Goal: Information Seeking & Learning: Learn about a topic

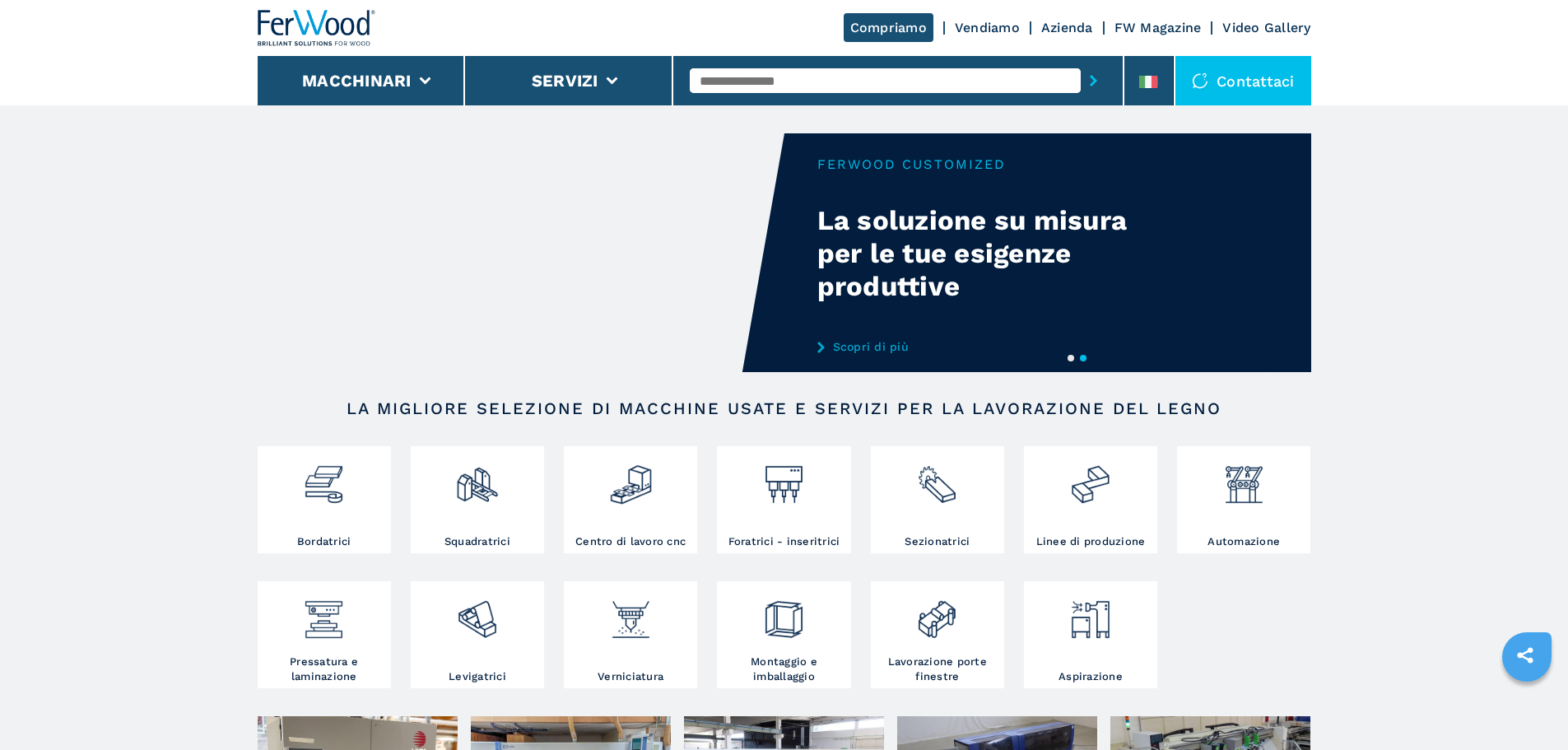
click at [858, 83] on input "text" at bounding box center [884, 81] width 391 height 25
click at [1160, 76] on li at bounding box center [1148, 80] width 49 height 49
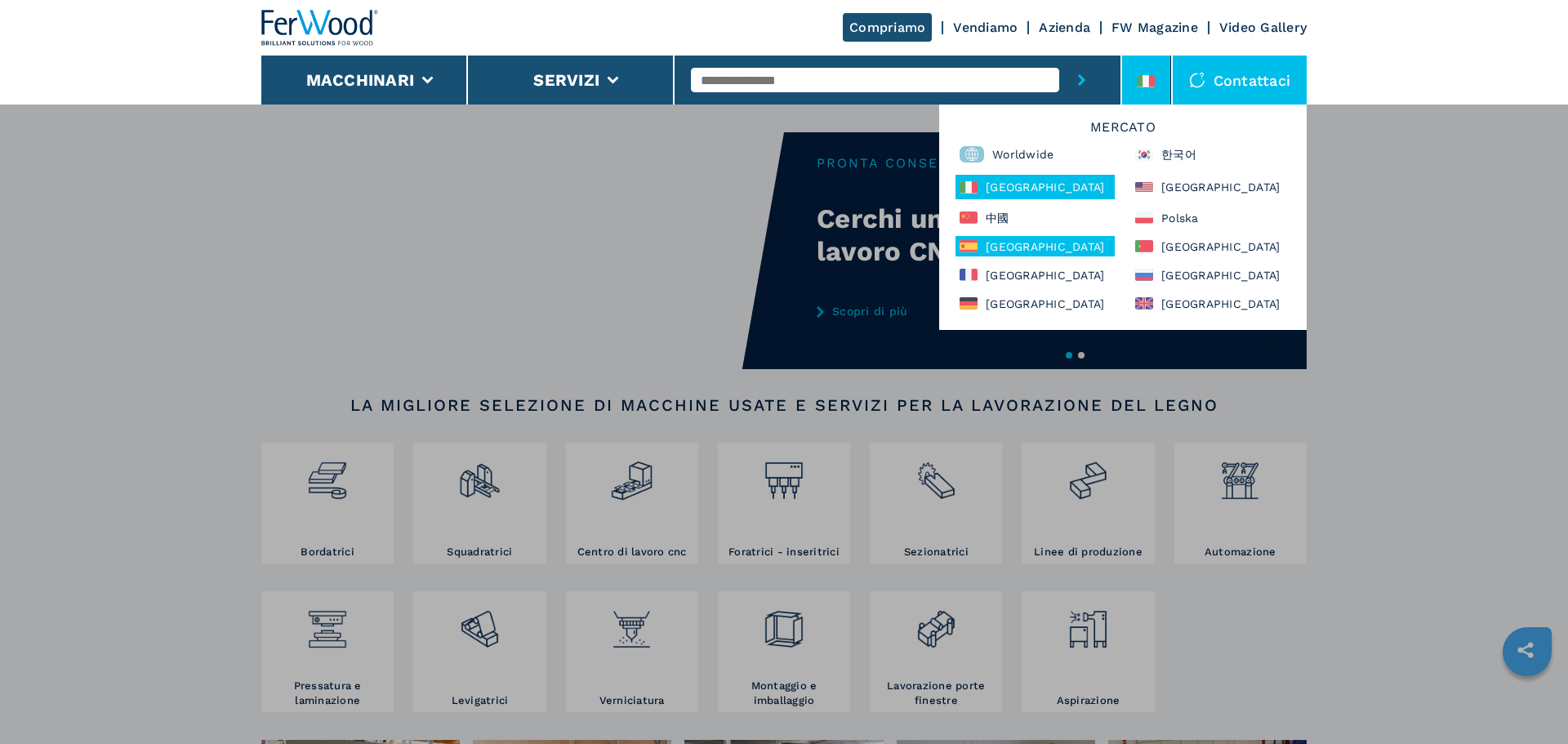
click at [1011, 239] on div "España" at bounding box center [1035, 246] width 159 height 20
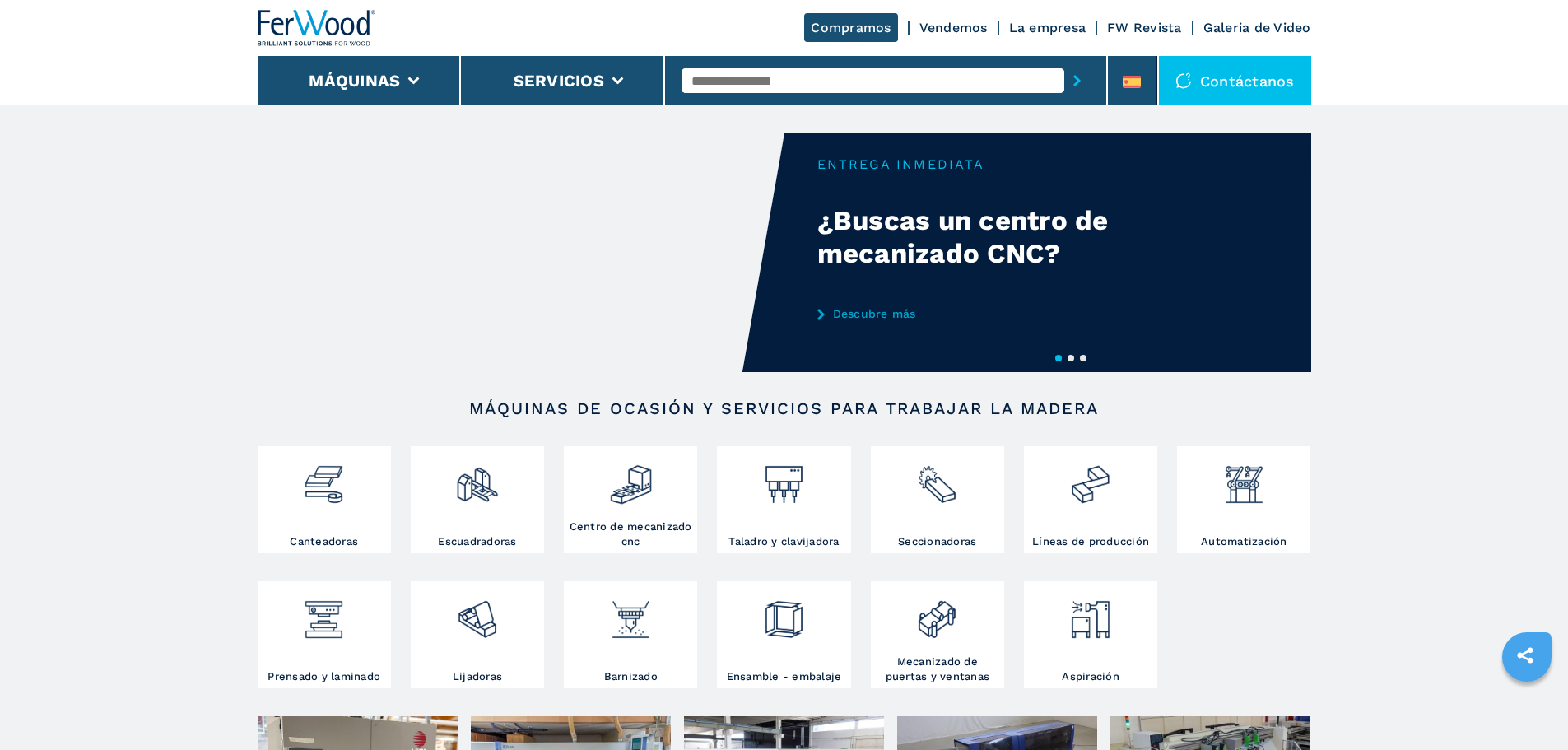
click at [761, 84] on input "text" at bounding box center [873, 81] width 383 height 25
type input "******"
click at [746, 122] on div "006375" at bounding box center [873, 108] width 383 height 30
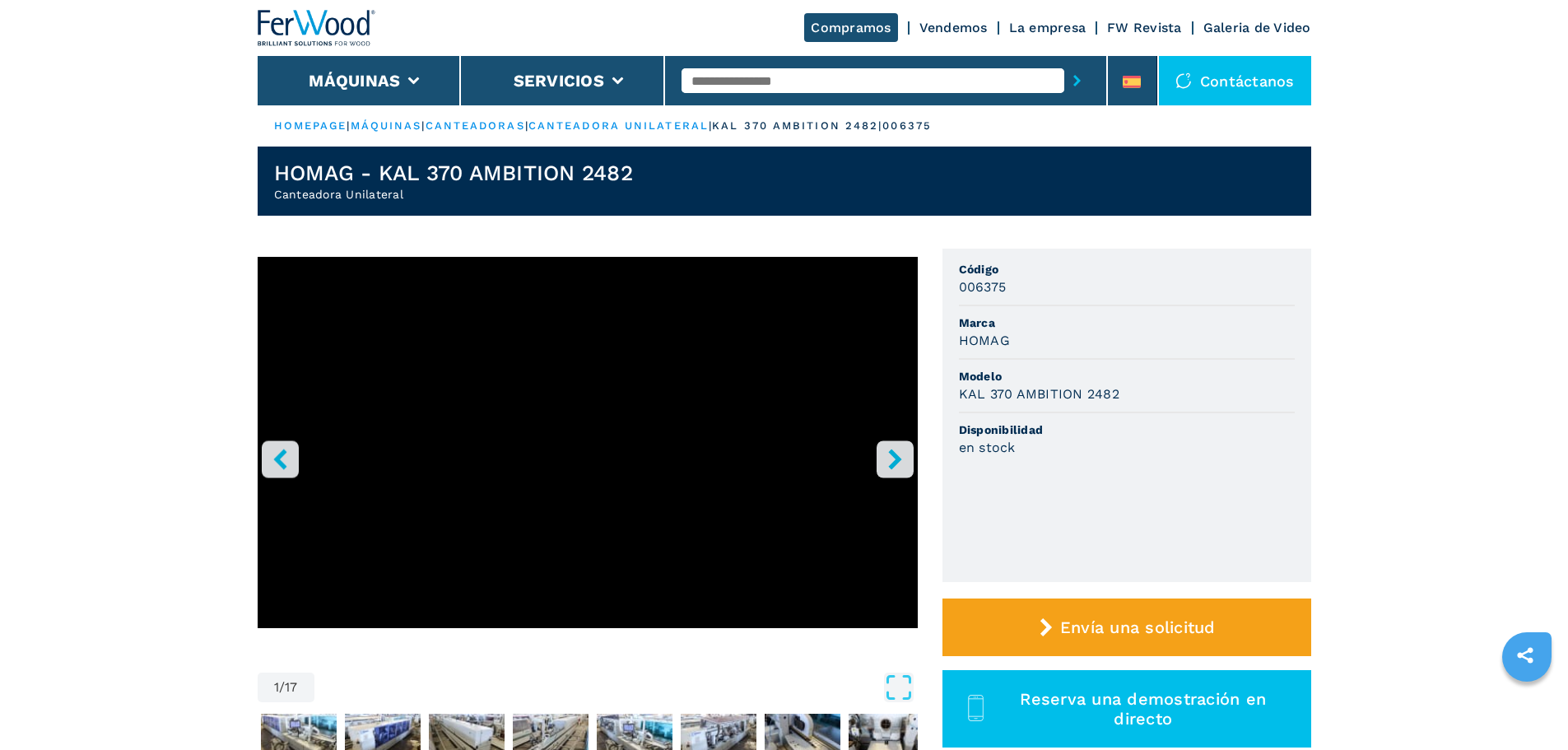
click at [764, 84] on input "text" at bounding box center [873, 81] width 383 height 25
type input "******"
click at [1065, 61] on button "submit-button" at bounding box center [1077, 80] width 25 height 38
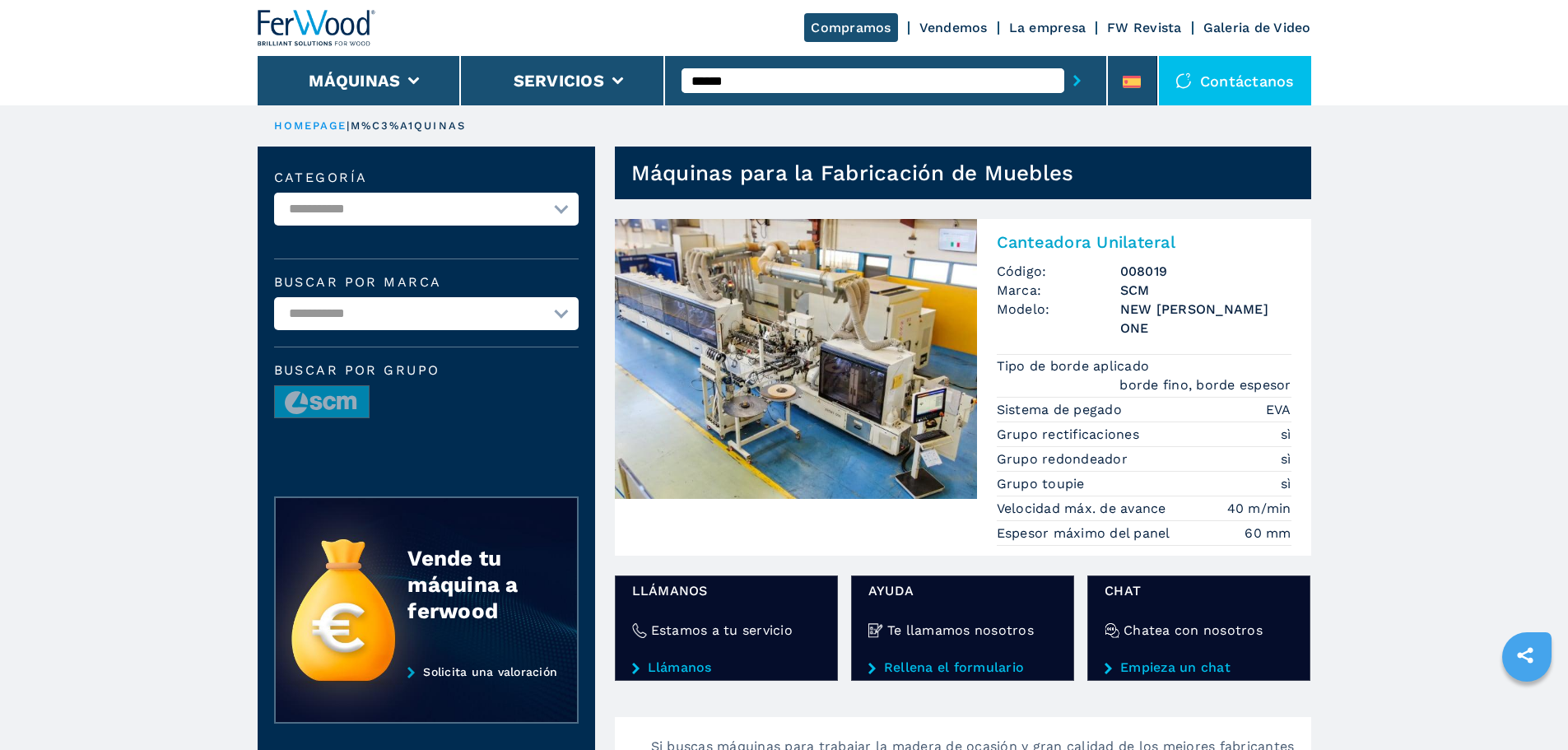
click at [887, 336] on img at bounding box center [796, 359] width 362 height 280
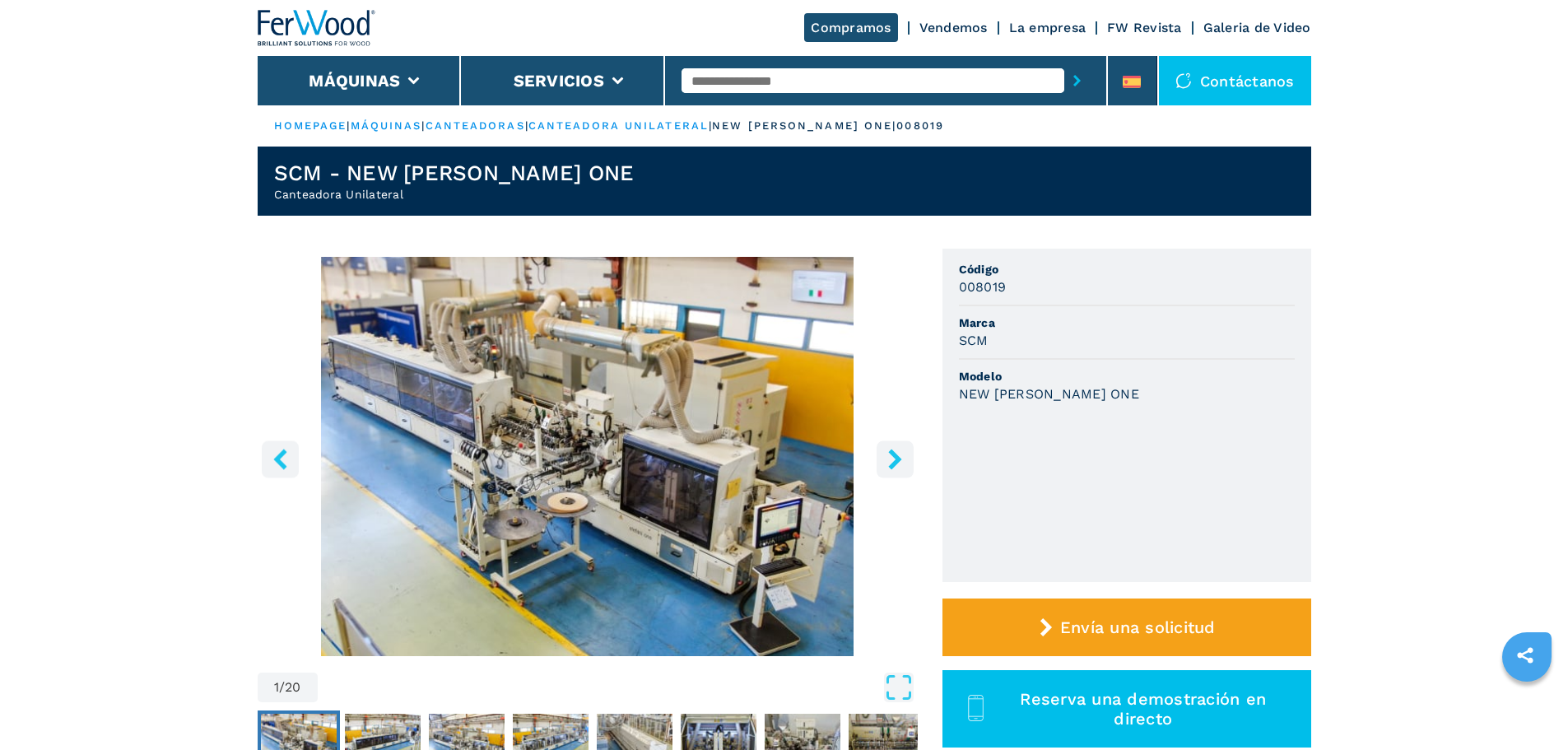
click at [760, 86] on input "text" at bounding box center [873, 81] width 383 height 25
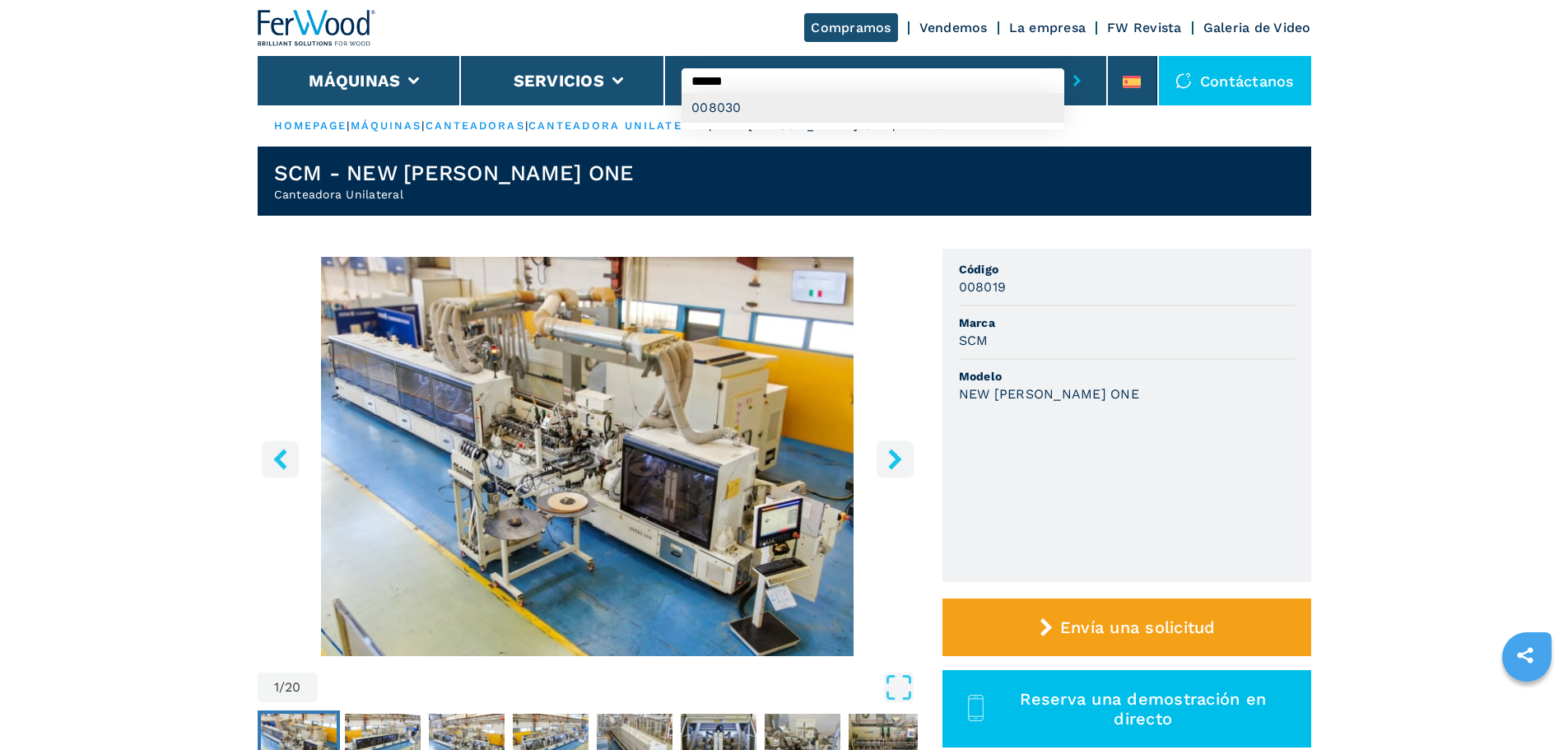
click at [765, 97] on div "008030" at bounding box center [873, 108] width 383 height 30
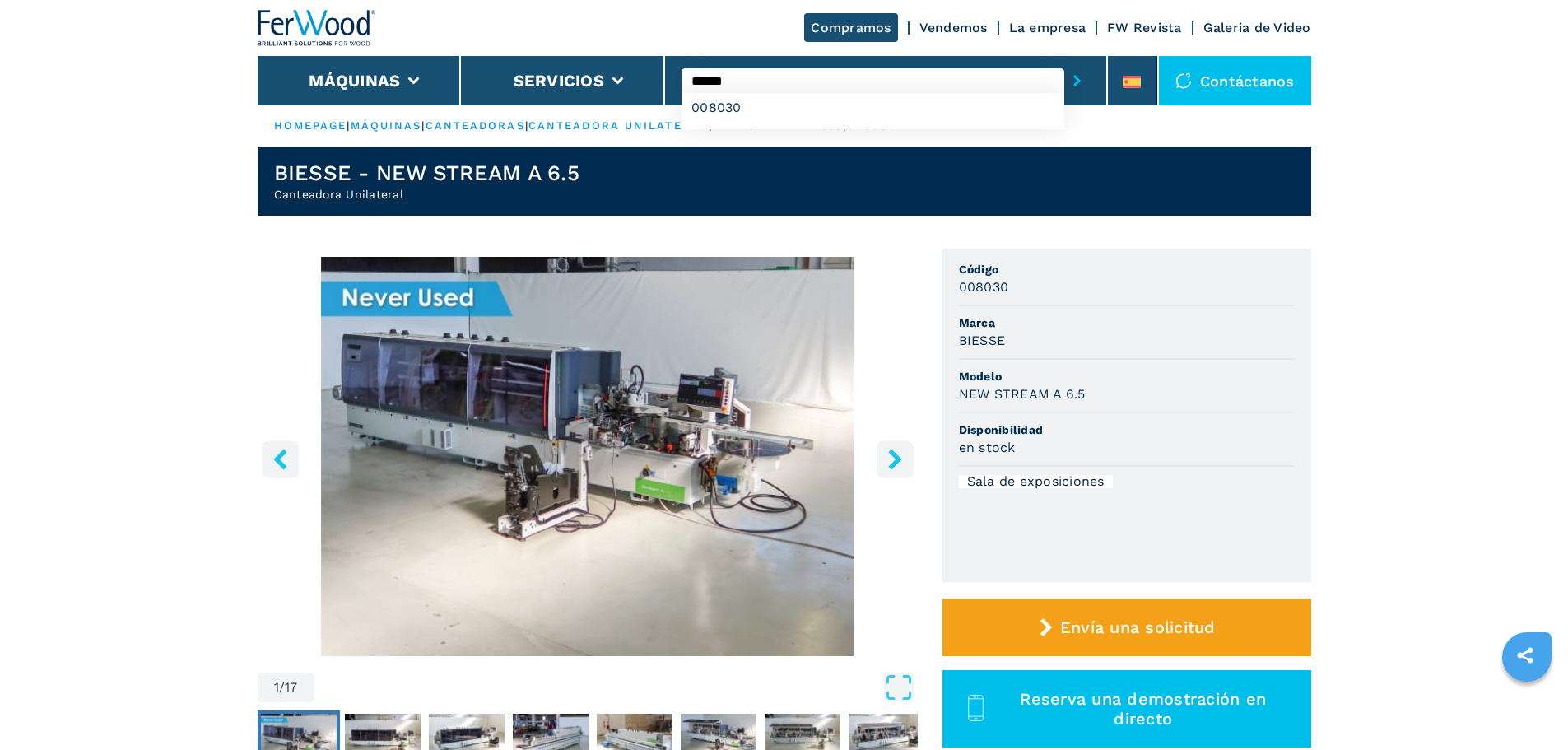
drag, startPoint x: 790, startPoint y: 84, endPoint x: 720, endPoint y: 88, distance: 70.1
click at [720, 88] on input "******" at bounding box center [873, 81] width 383 height 25
click at [732, 109] on div "008019" at bounding box center [873, 108] width 383 height 30
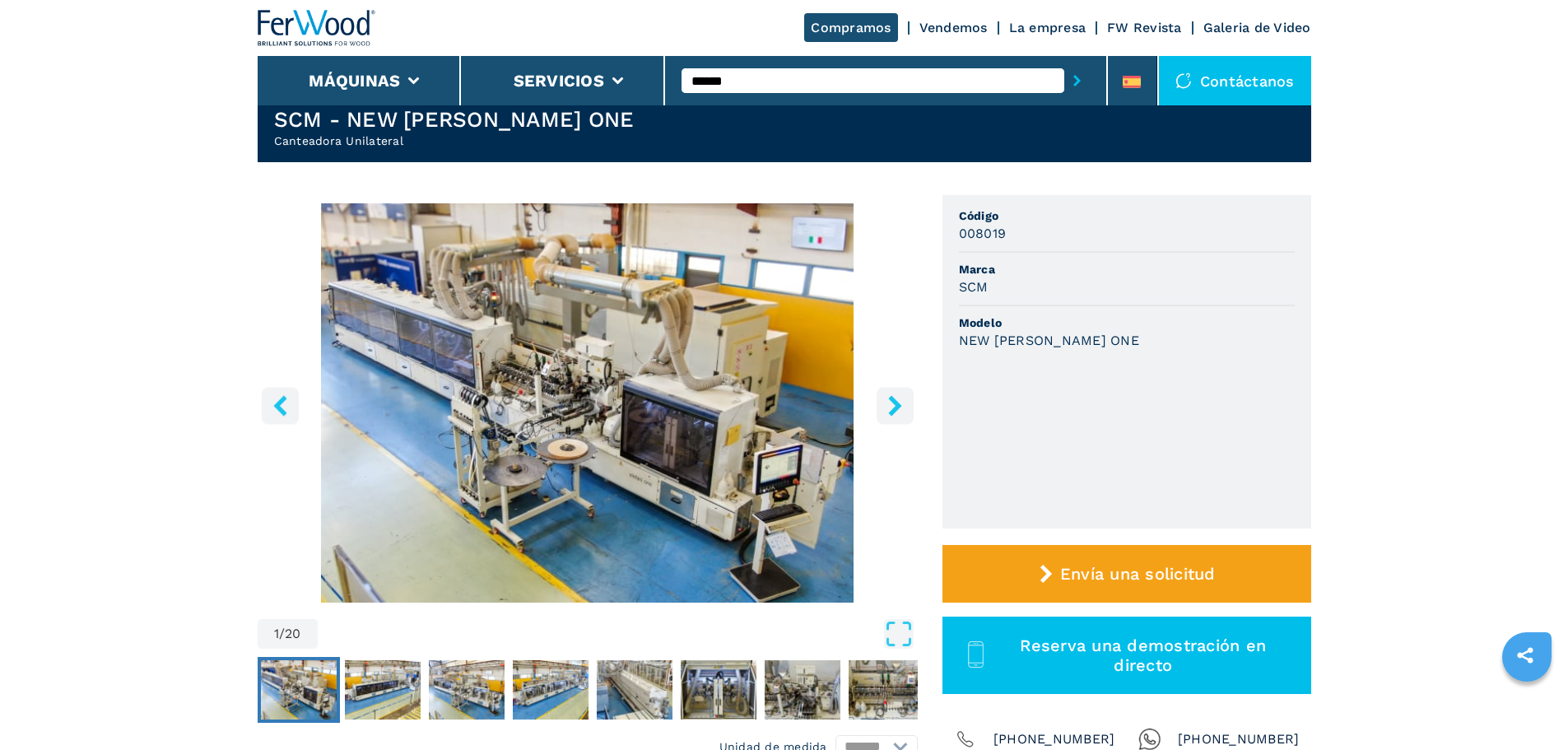
scroll to position [83, 0]
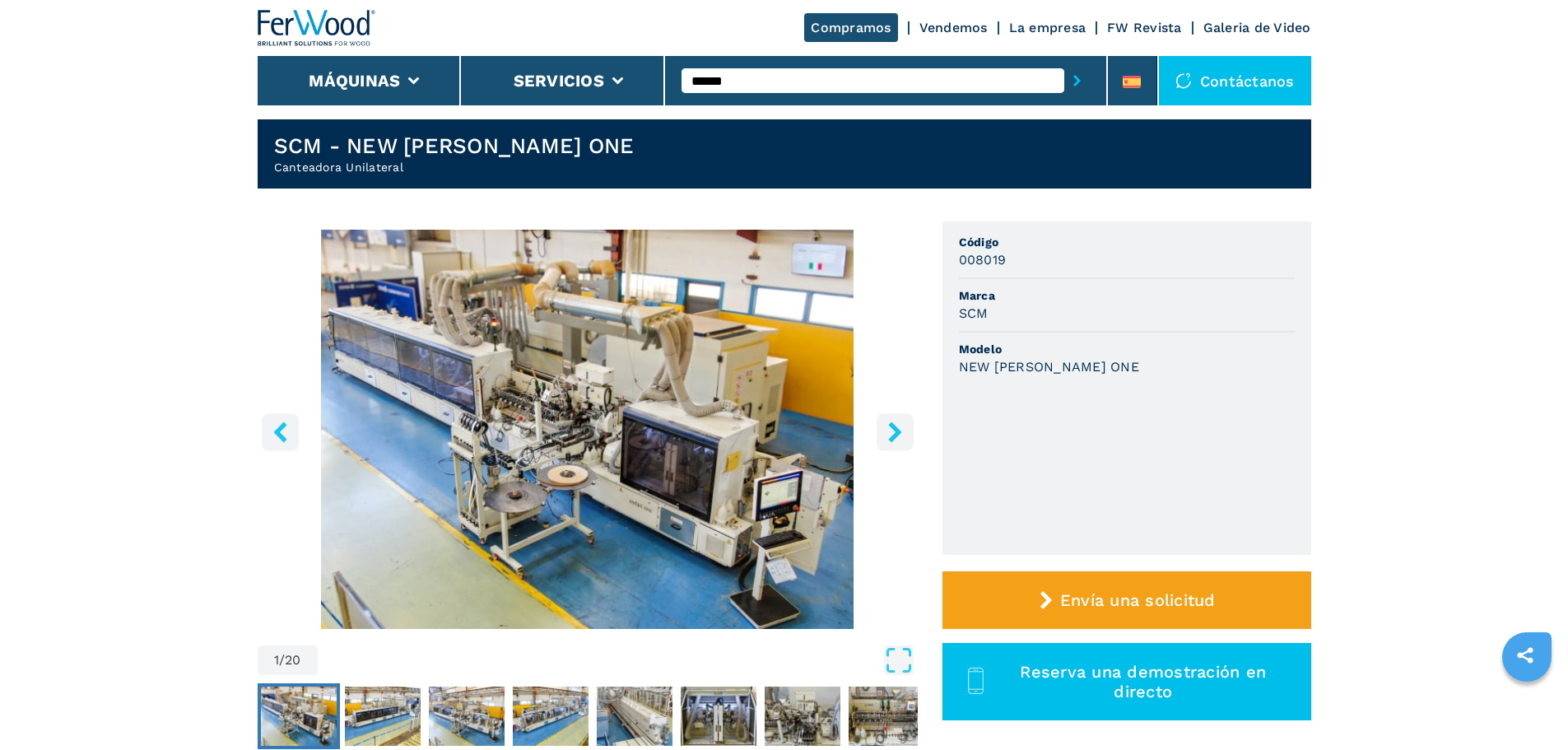
scroll to position [0, 0]
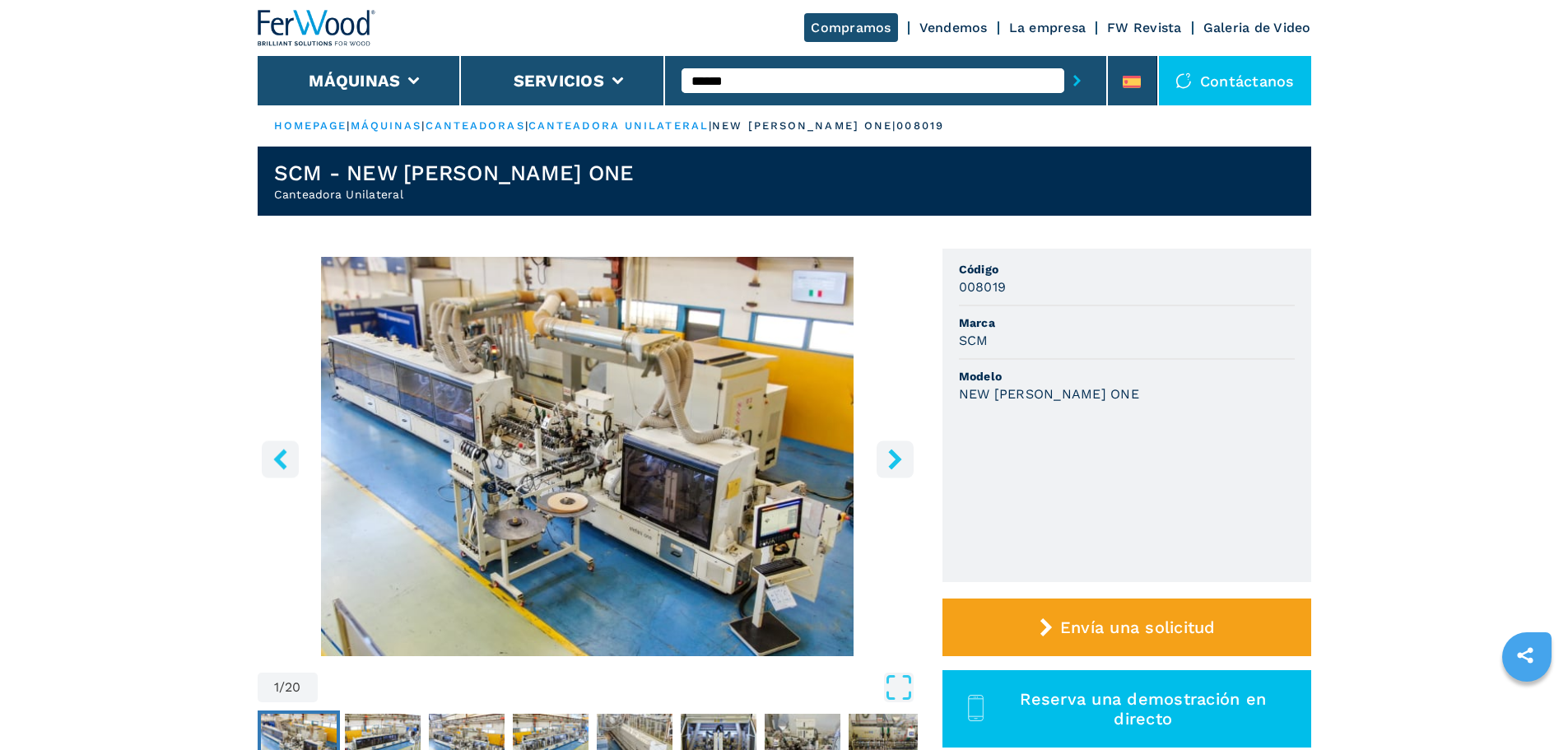
drag, startPoint x: 810, startPoint y: 87, endPoint x: 563, endPoint y: 77, distance: 247.2
click at [563, 77] on div "Compramos Vendemos La empresa FW Revista Galeria de Video Máquinas Servicios **…" at bounding box center [784, 52] width 1053 height 105
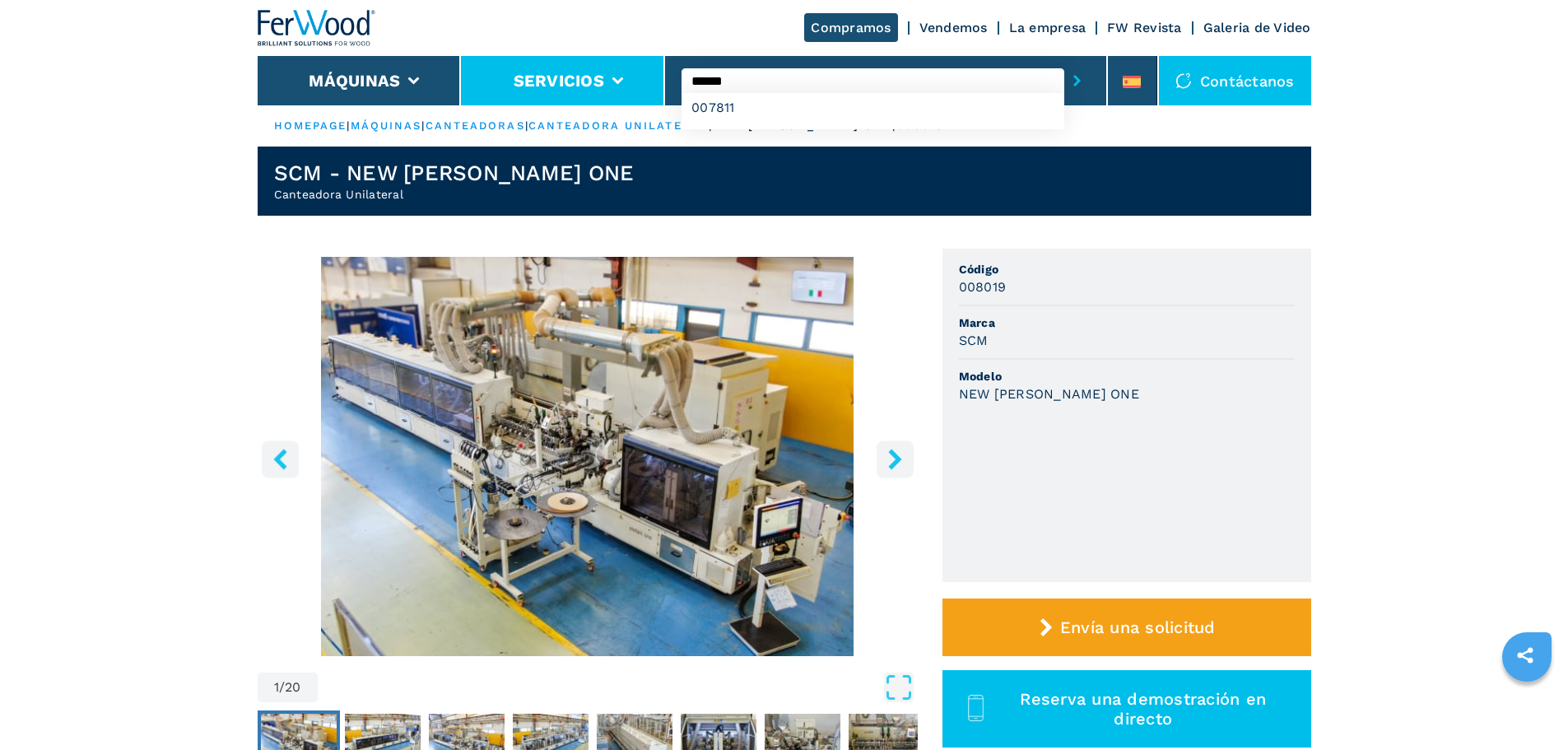
type input "******"
click at [1065, 61] on button "submit-button" at bounding box center [1077, 80] width 25 height 38
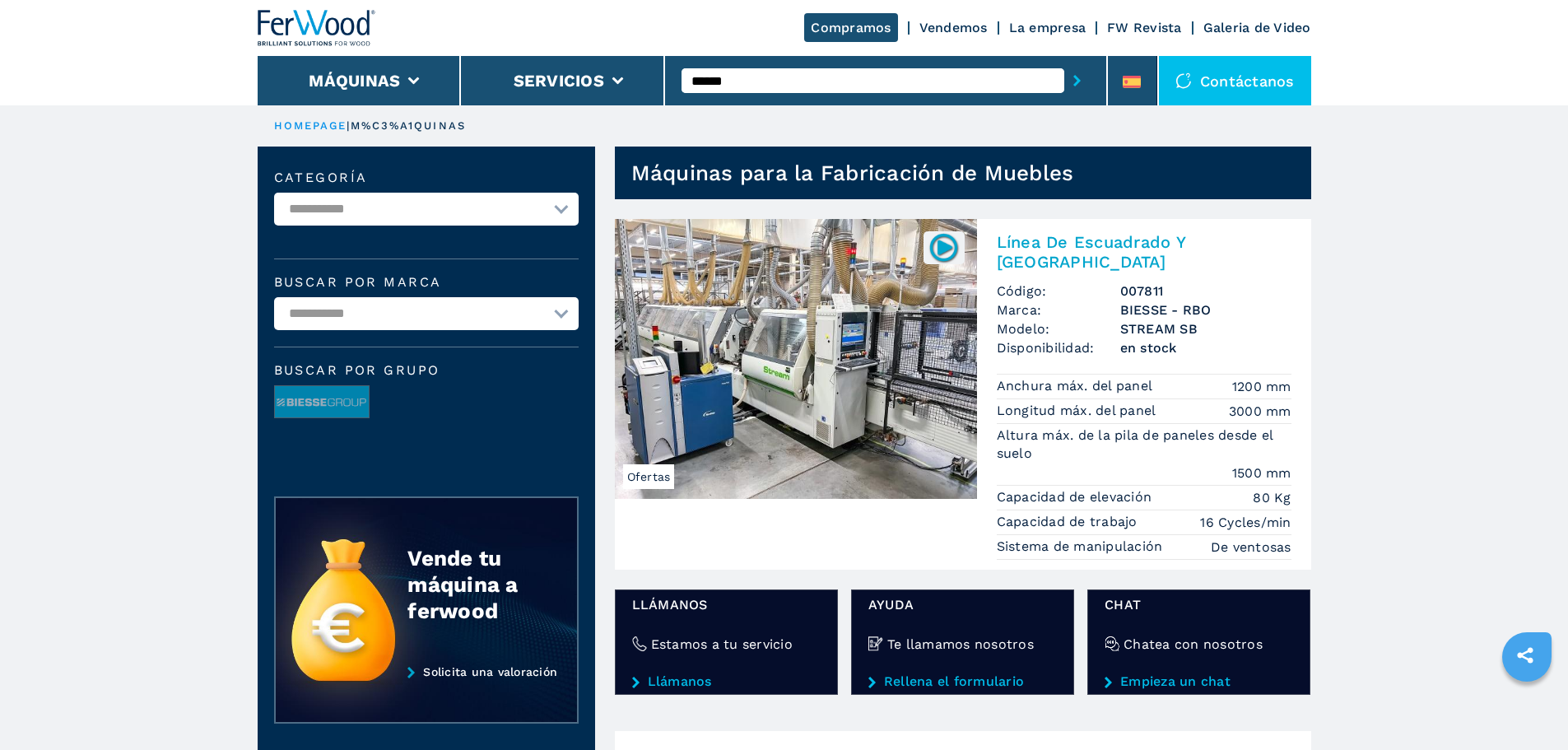
click at [903, 364] on img at bounding box center [796, 359] width 362 height 280
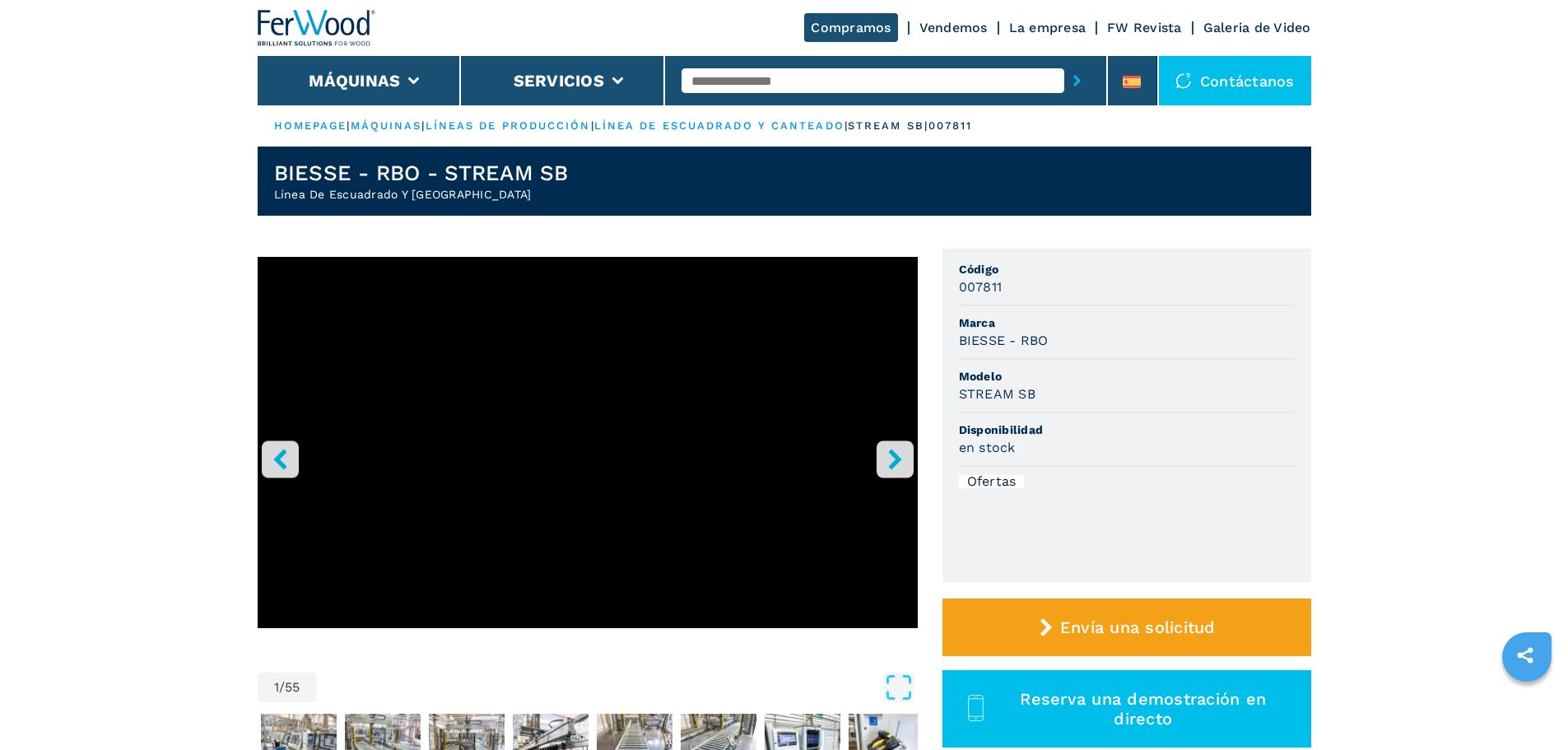
click at [962, 98] on div at bounding box center [885, 80] width 408 height 38
click at [959, 76] on input "text" at bounding box center [873, 81] width 383 height 25
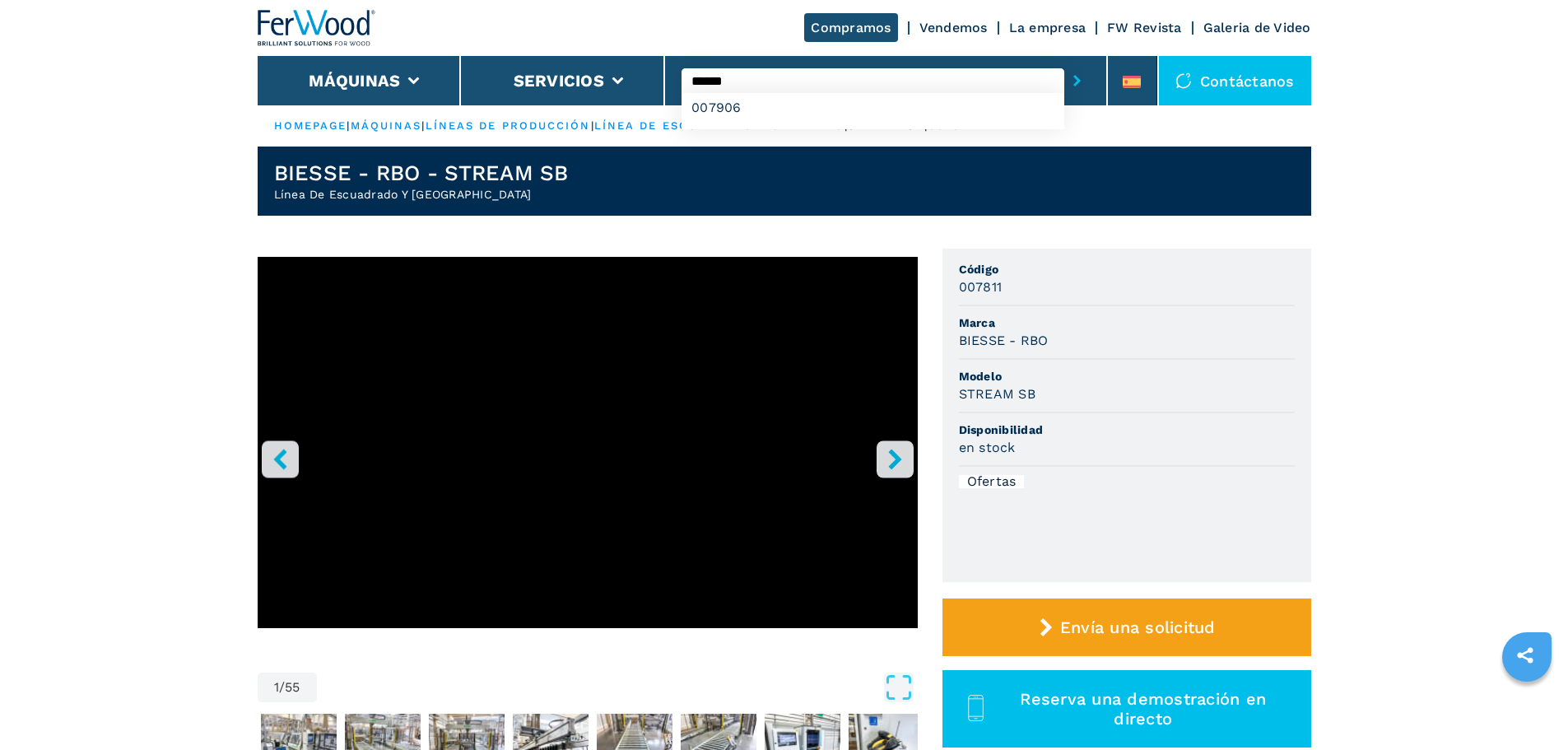
type input "******"
click at [1065, 61] on button "submit-button" at bounding box center [1077, 80] width 25 height 38
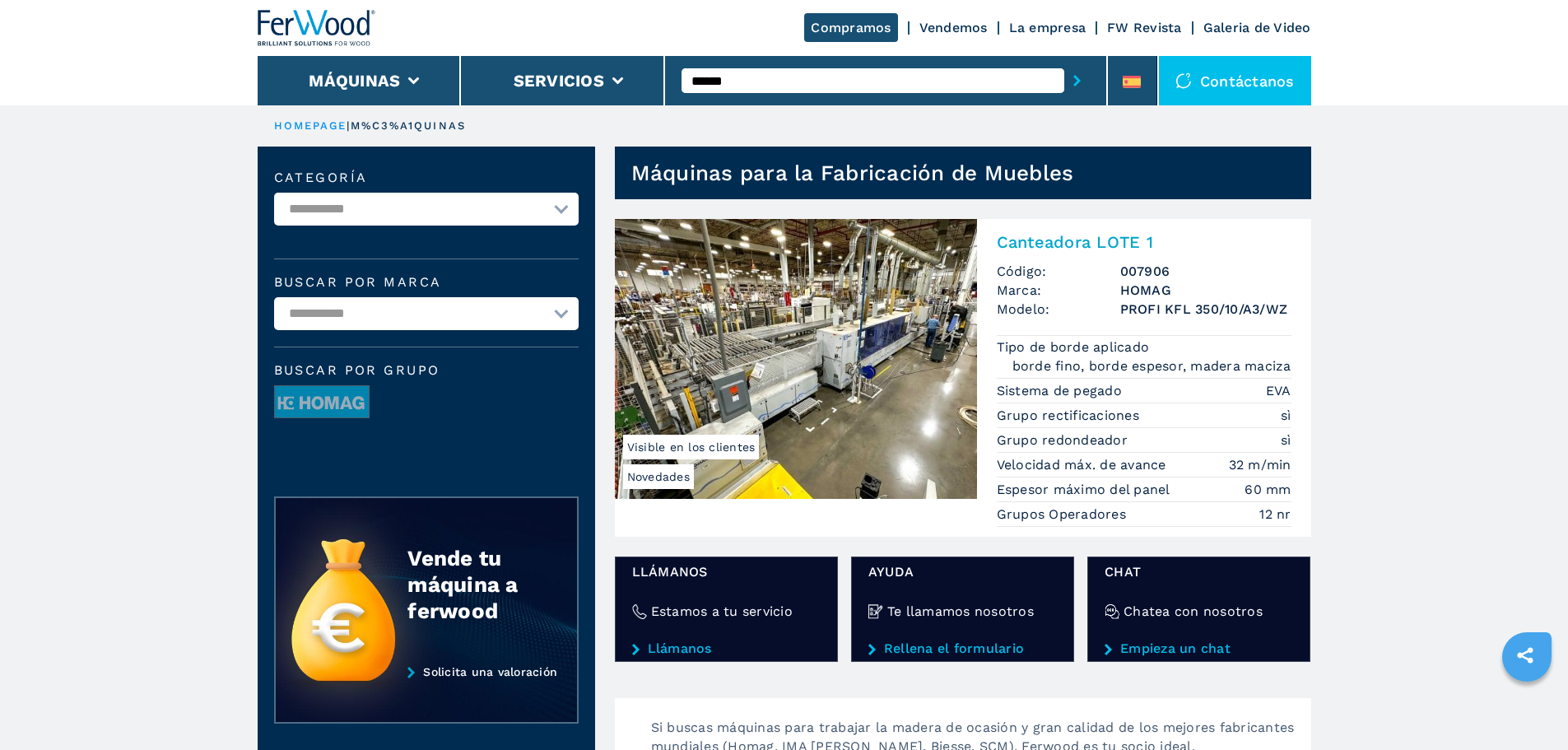
click at [813, 296] on img at bounding box center [796, 359] width 362 height 280
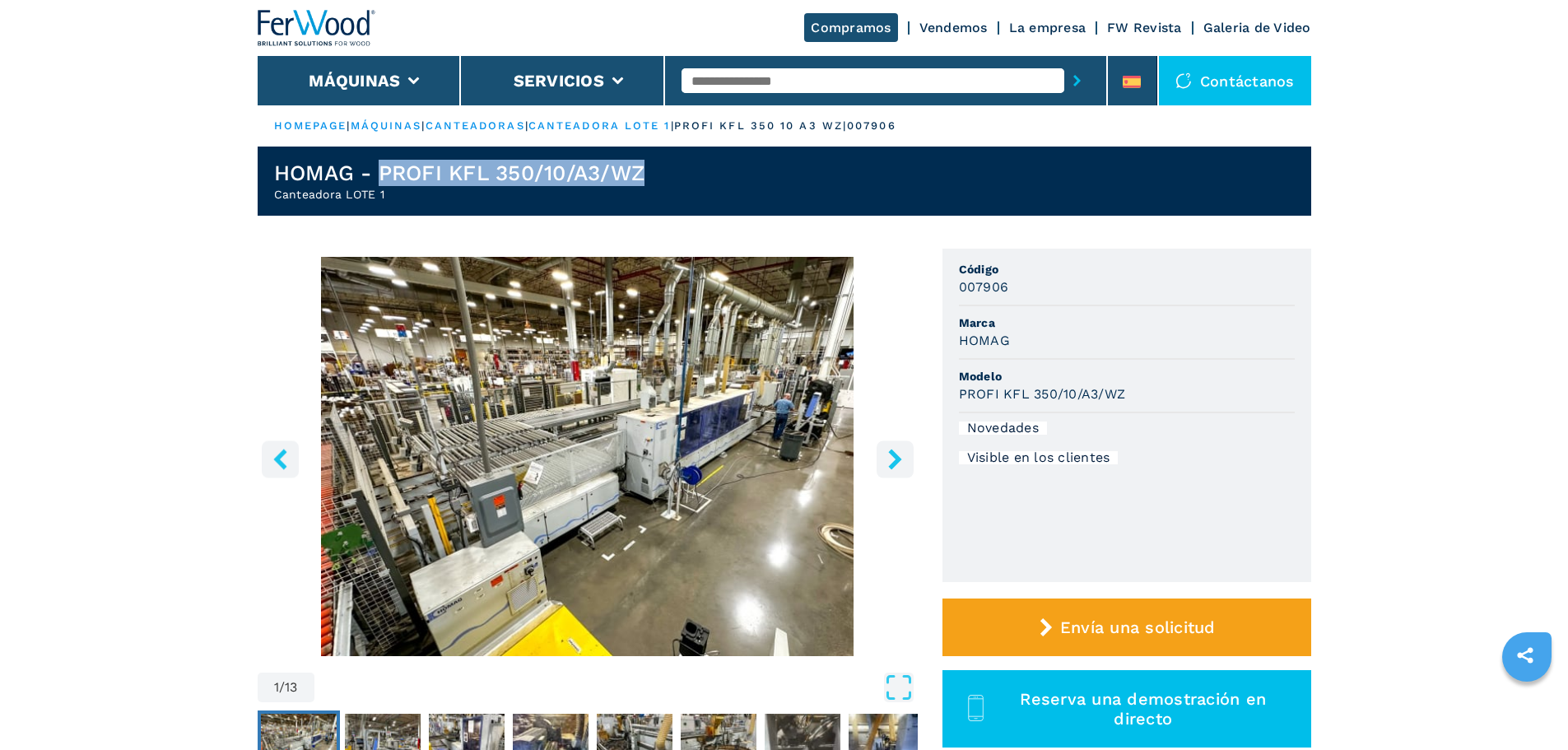
drag, startPoint x: 646, startPoint y: 179, endPoint x: 378, endPoint y: 175, distance: 268.0
click at [378, 175] on h1 "HOMAG - PROFI KFL 350/10/A3/WZ" at bounding box center [460, 173] width 372 height 26
click at [386, 166] on h1 "HOMAG - PROFI KFL 350/10/A3/WZ" at bounding box center [460, 173] width 372 height 26
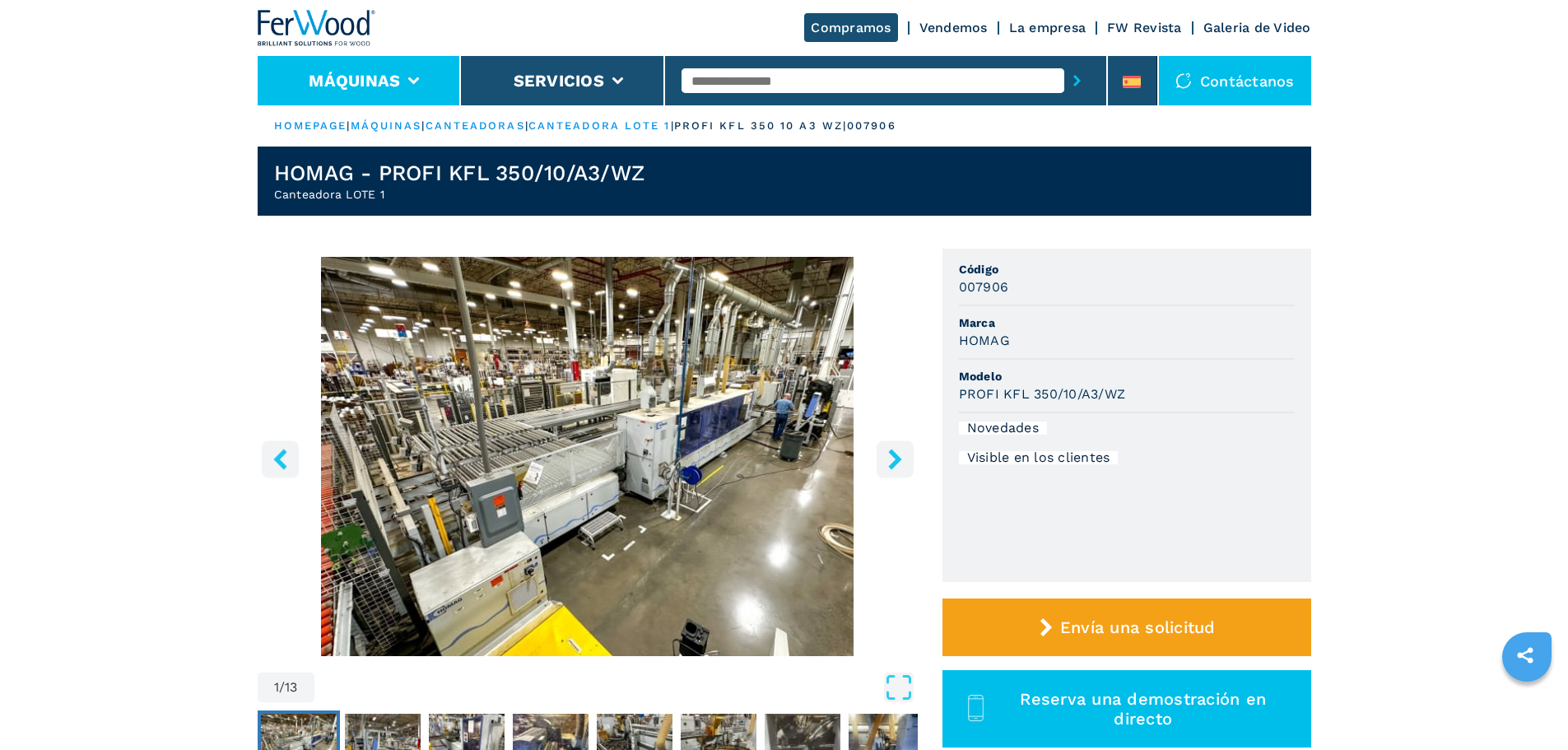
click at [348, 91] on li "Máquinas" at bounding box center [359, 80] width 204 height 49
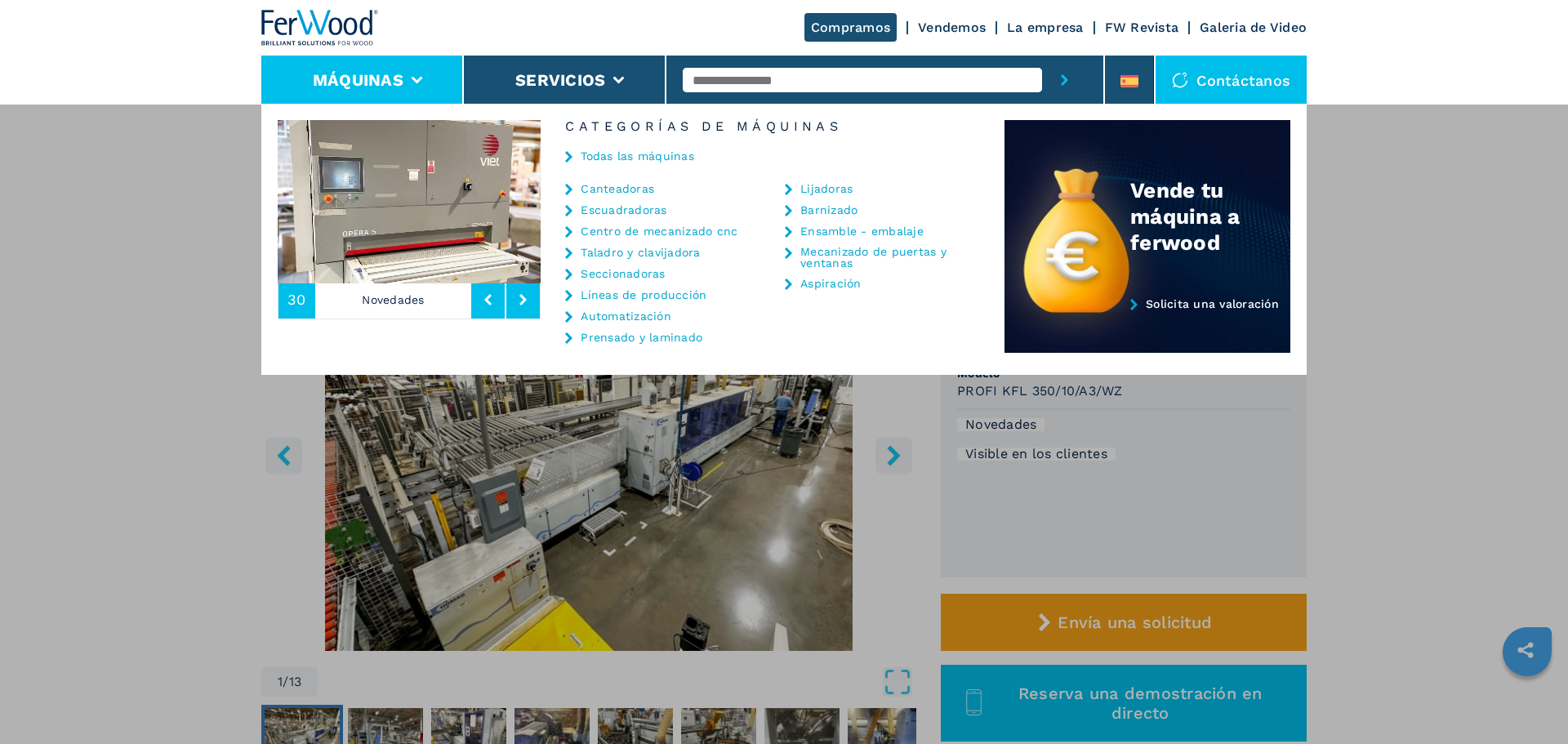
click at [614, 185] on link "Canteadoras" at bounding box center [618, 188] width 74 height 11
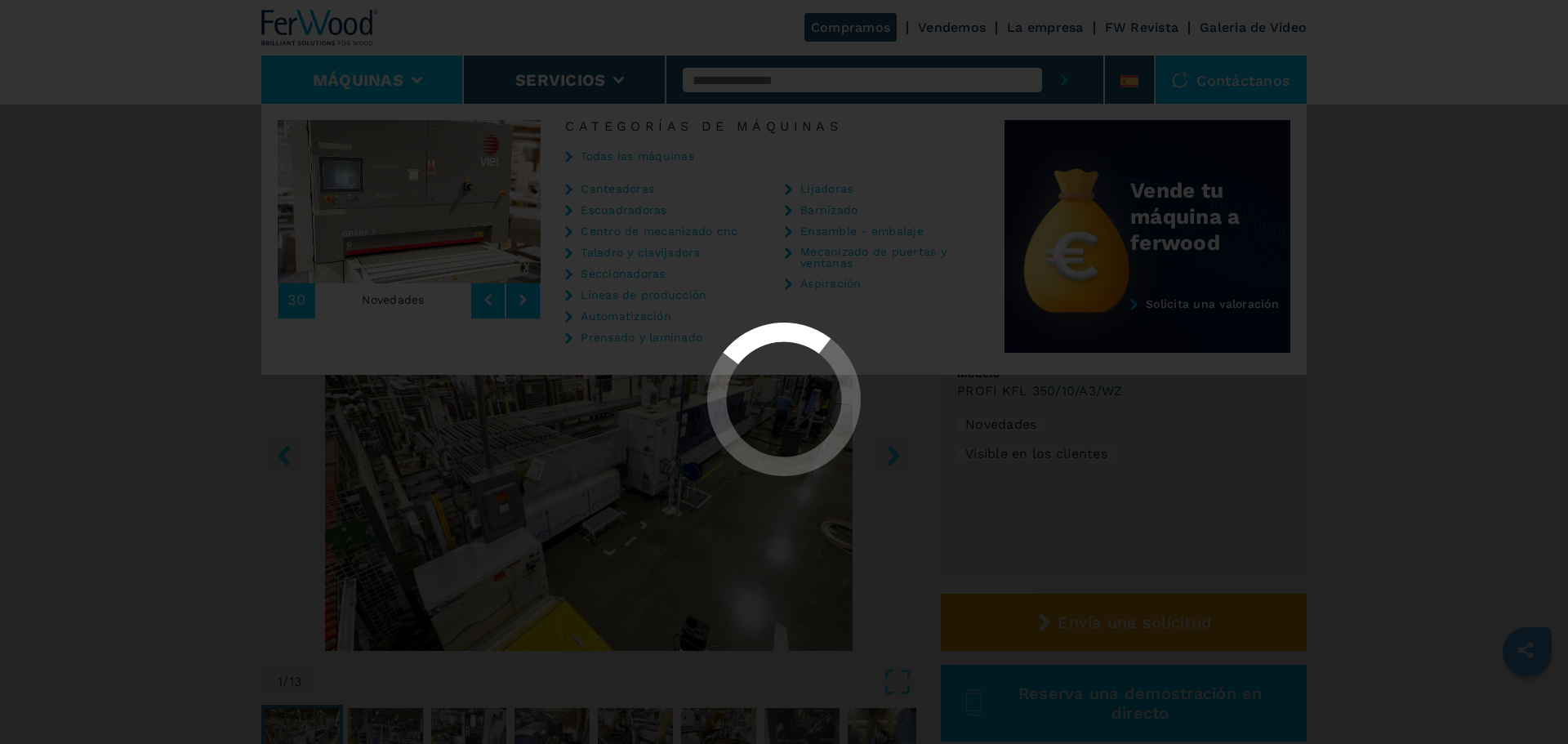
select select "**********"
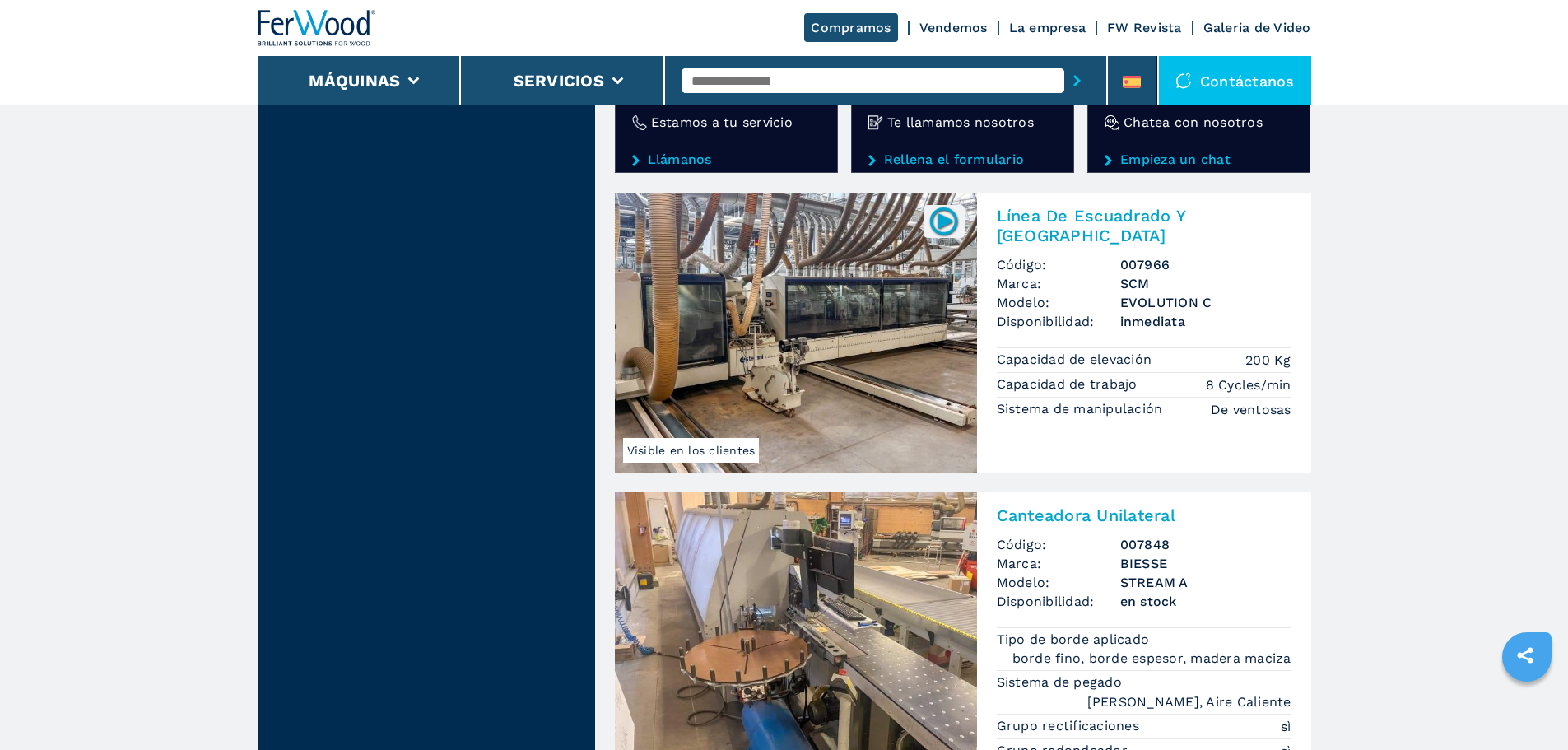
scroll to position [3129, 0]
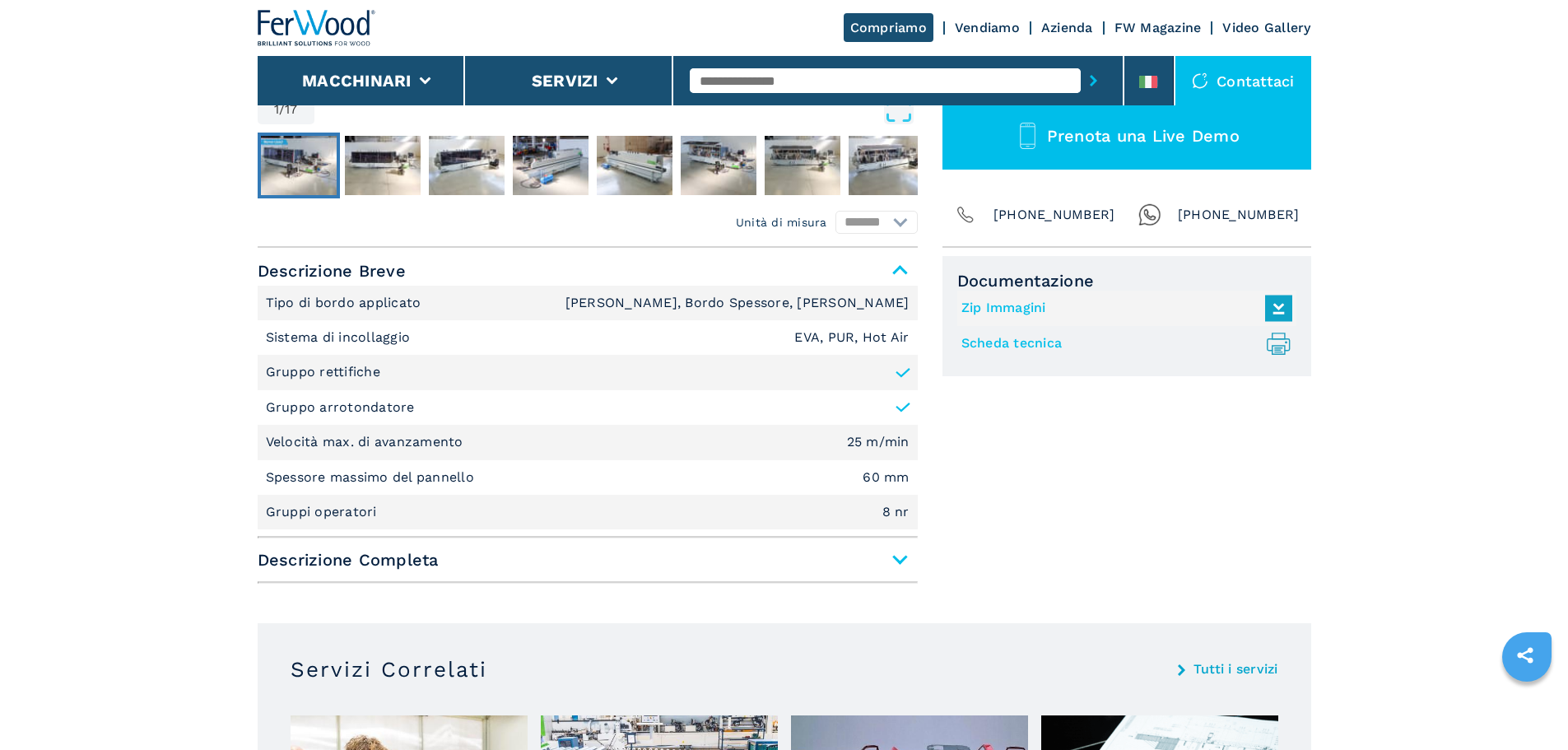
scroll to position [659, 0]
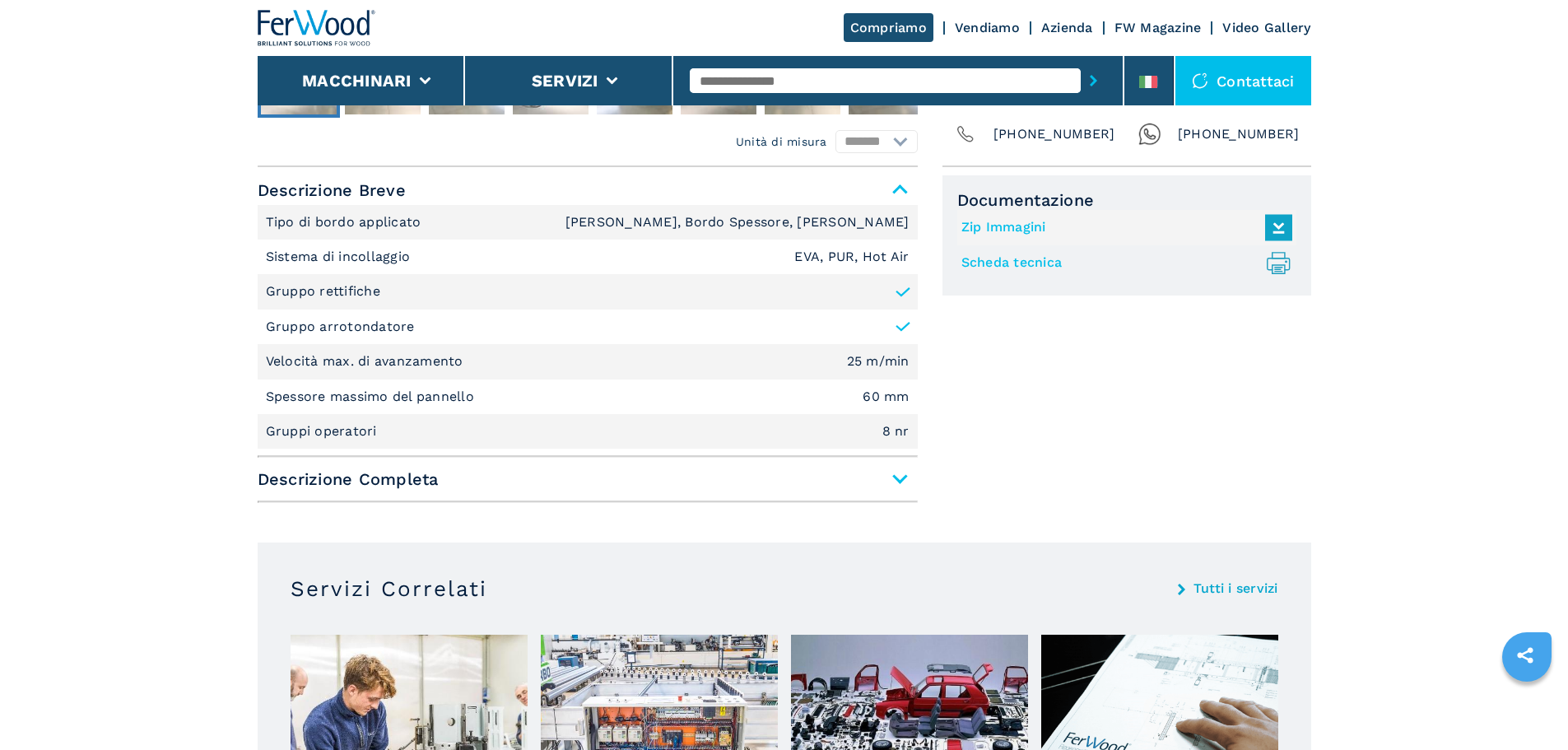
click at [858, 492] on span "Descrizione Completa" at bounding box center [587, 480] width 660 height 30
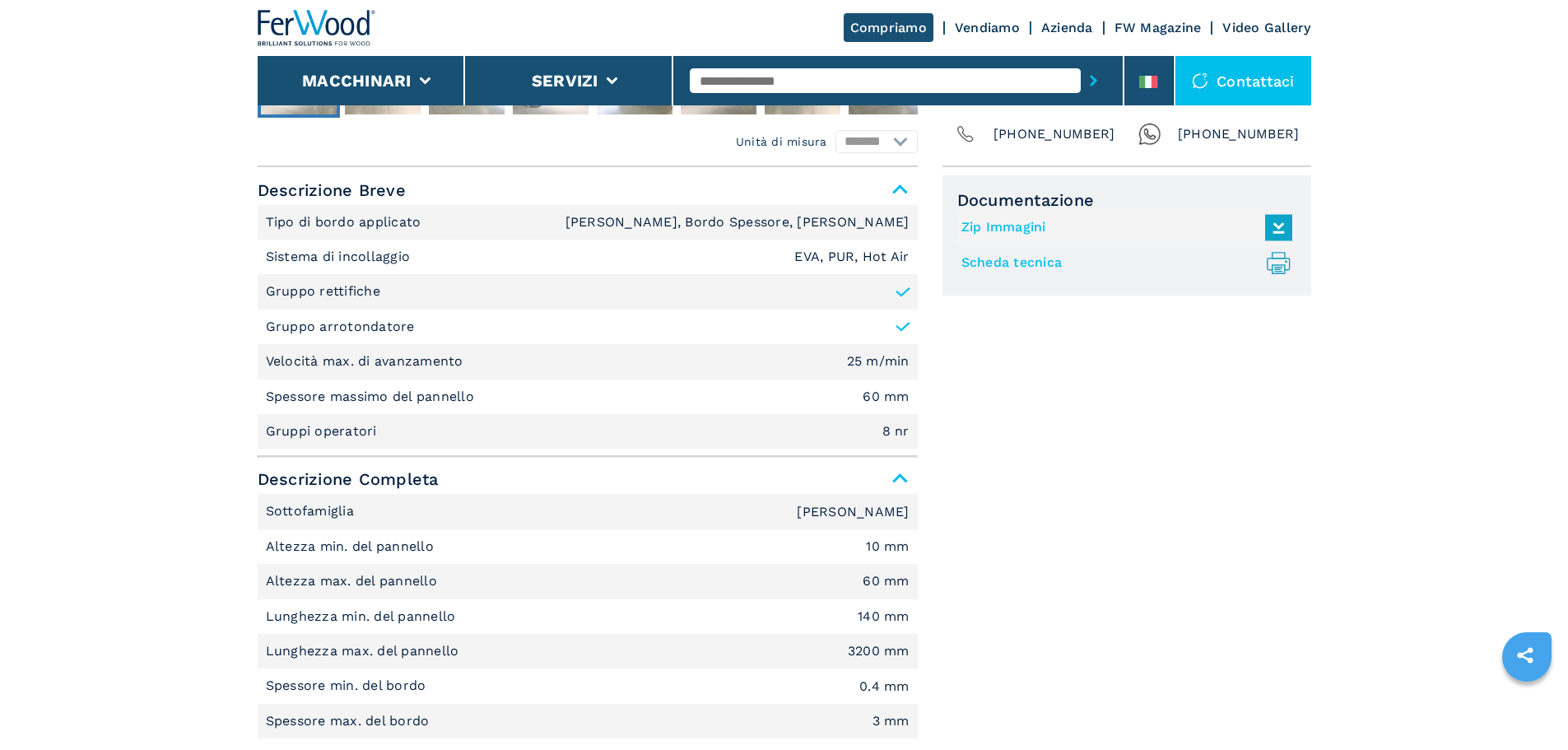
click at [858, 492] on span "Descrizione Completa" at bounding box center [587, 480] width 660 height 30
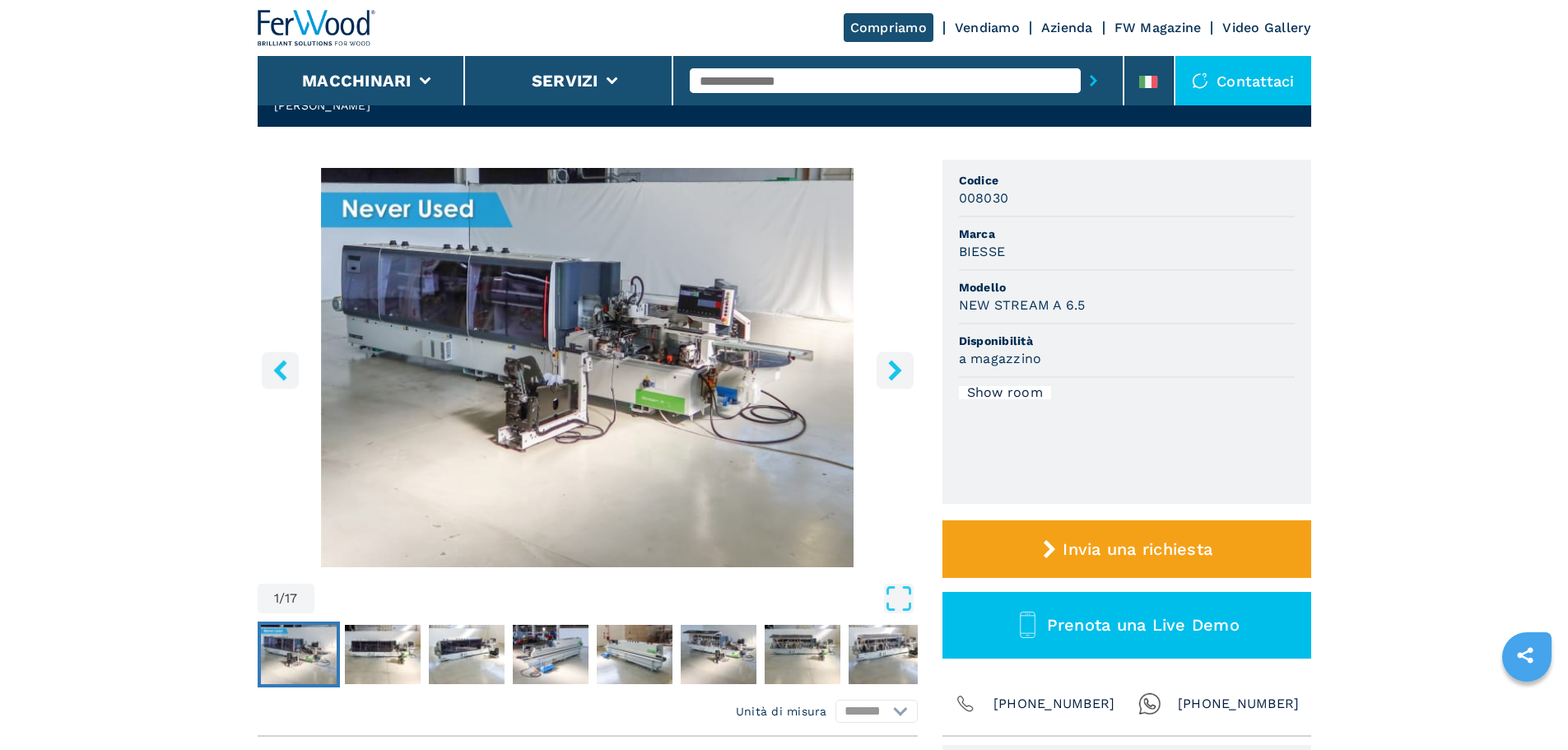
scroll to position [0, 0]
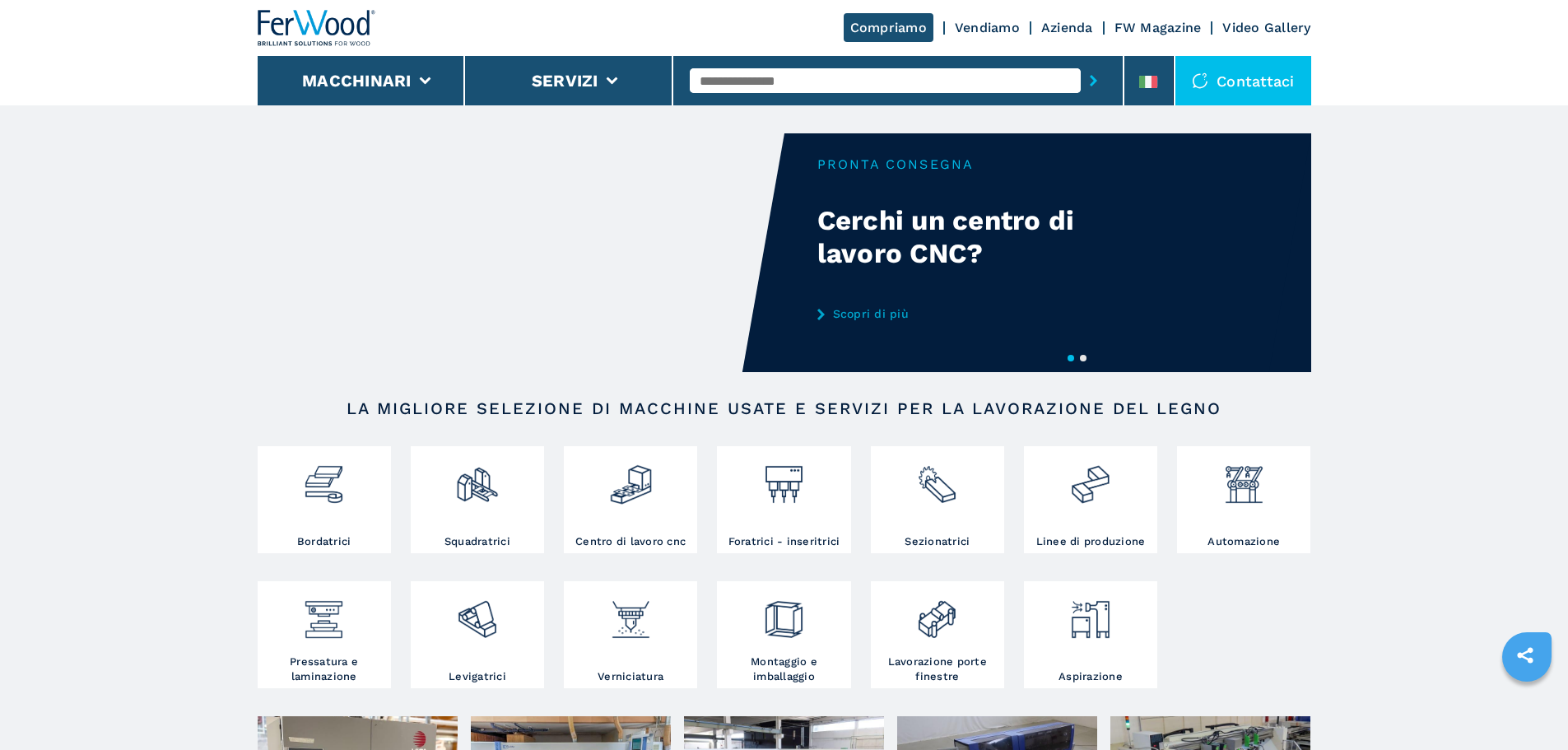
click at [780, 87] on input "text" at bounding box center [884, 81] width 391 height 25
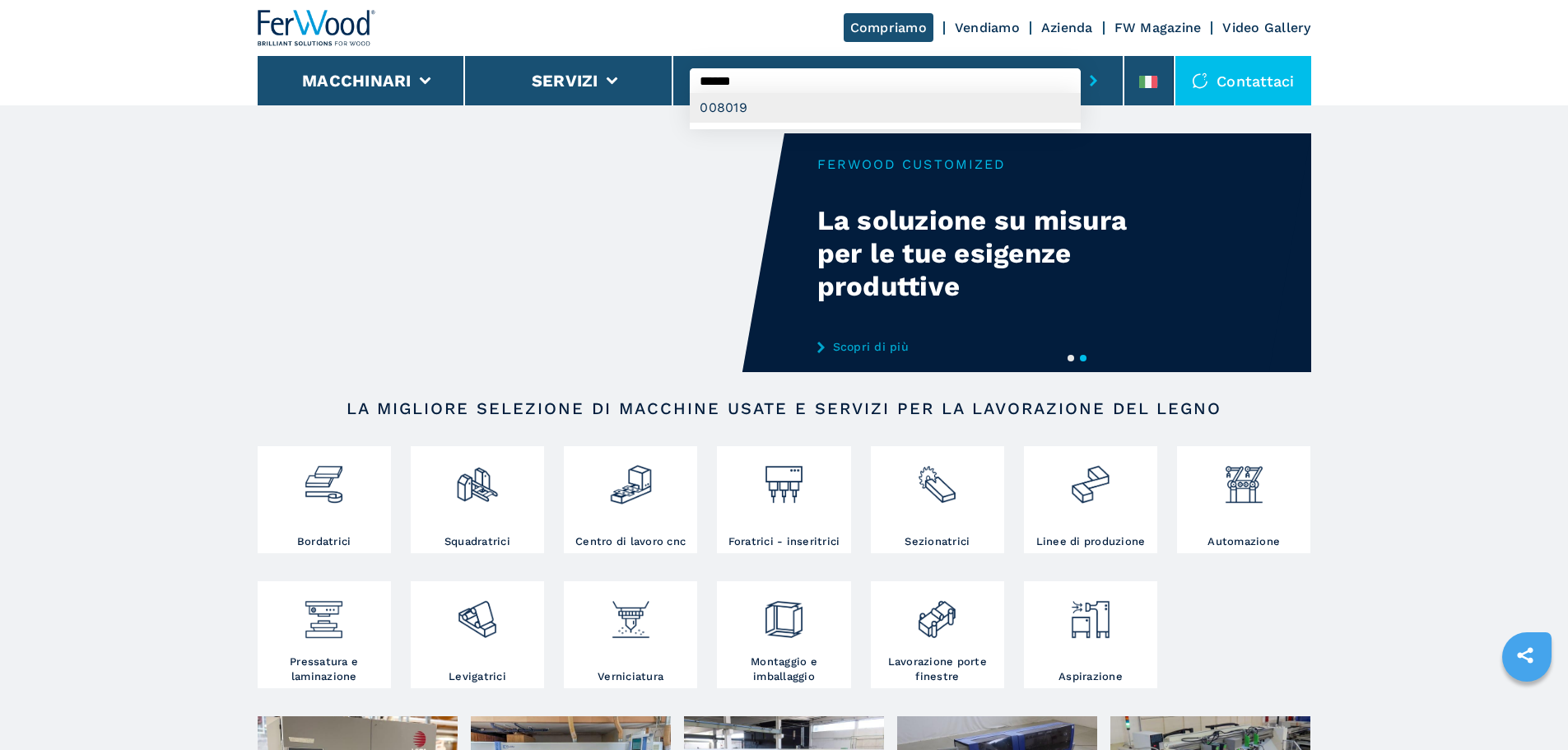
type input "******"
click at [768, 103] on div "008019" at bounding box center [884, 108] width 391 height 30
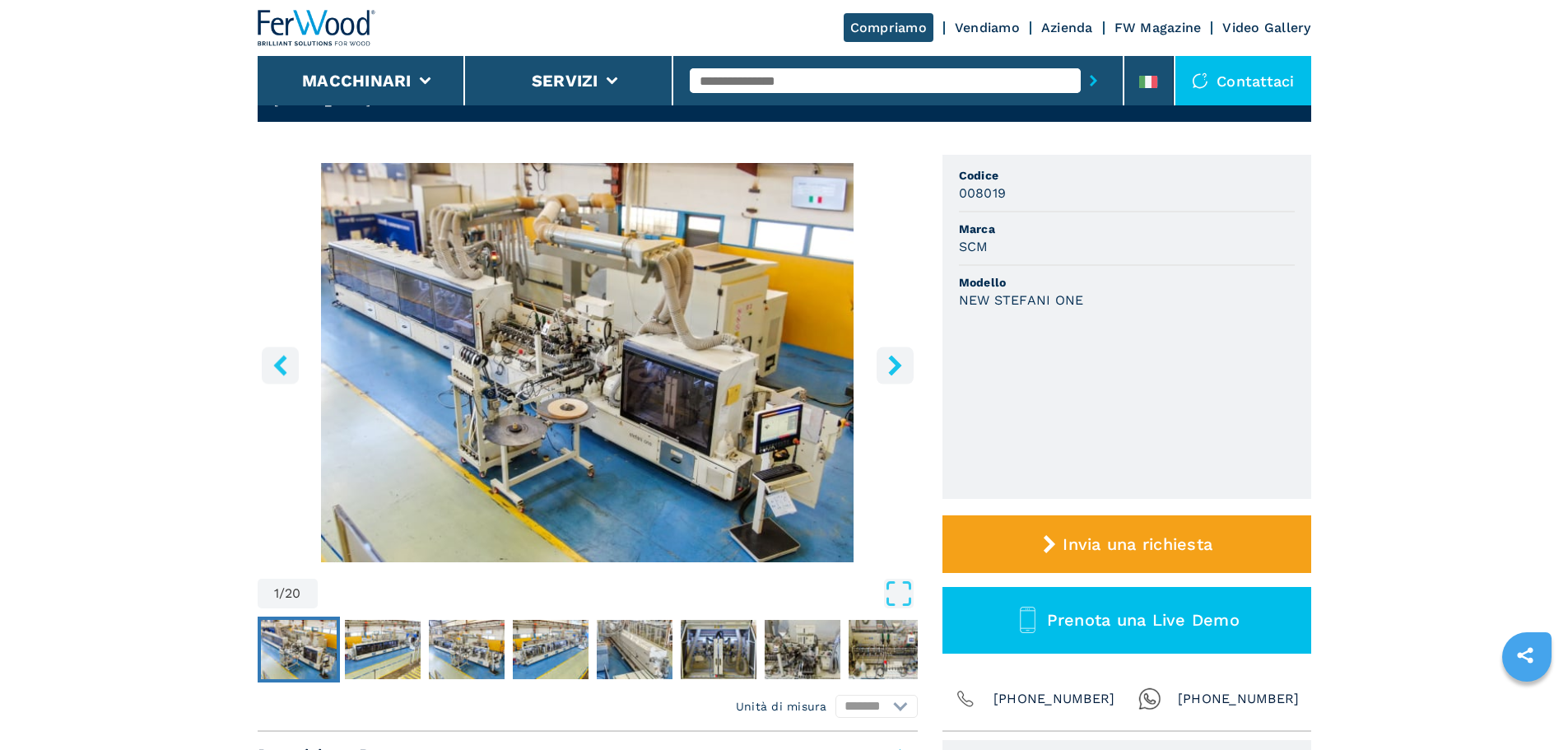
scroll to position [164, 0]
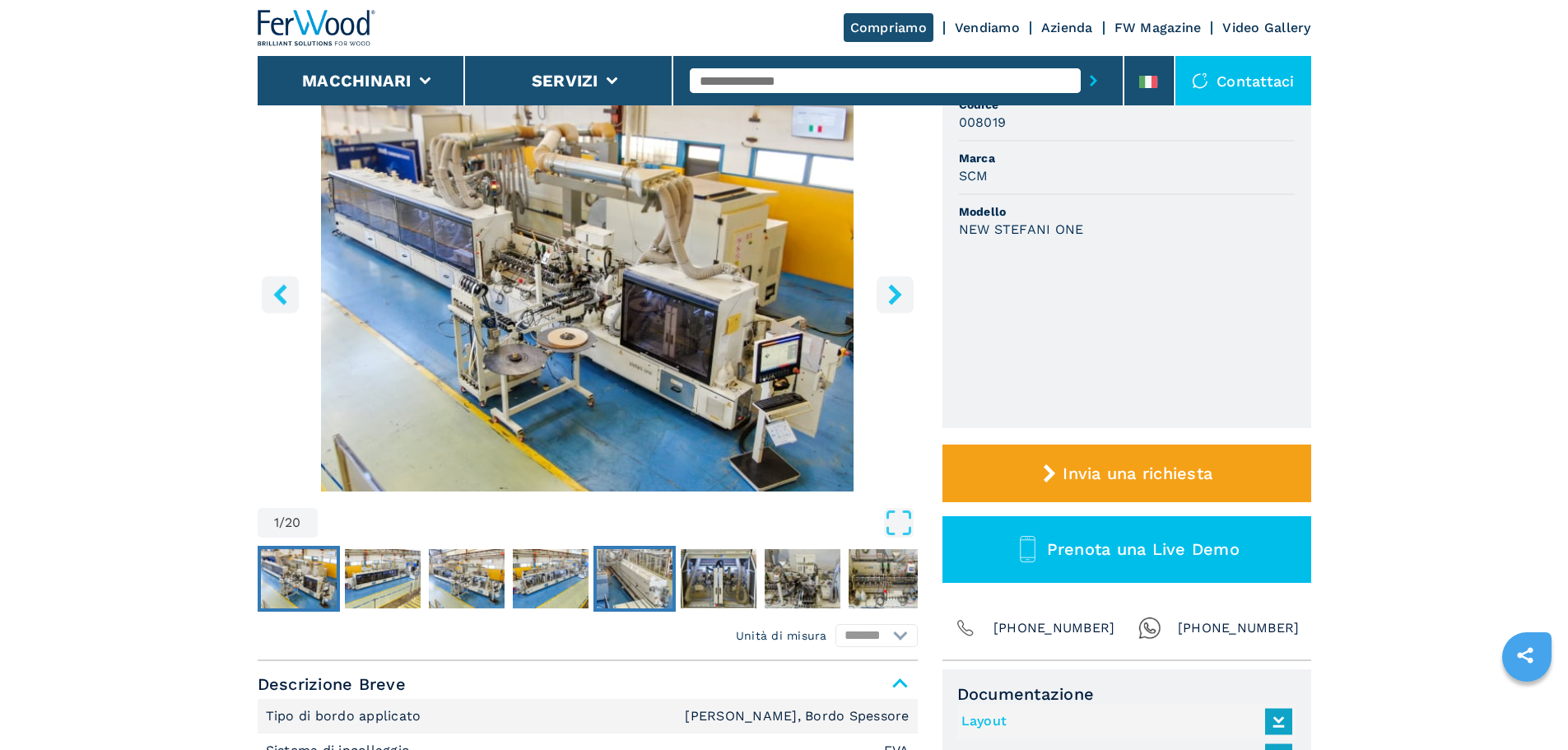
click at [669, 572] on img "Go to Slide 5" at bounding box center [634, 579] width 76 height 59
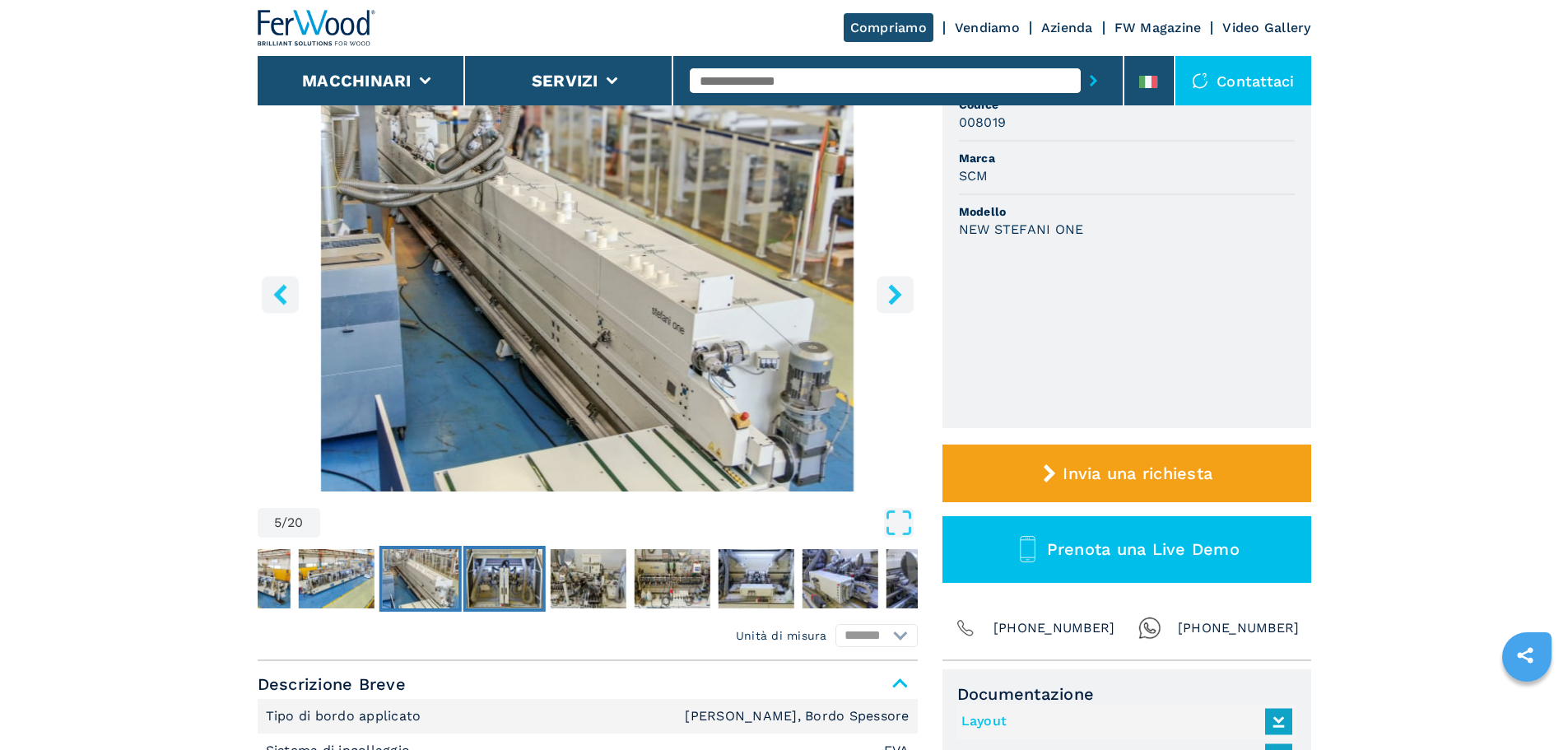
click at [494, 574] on img "Go to Slide 6" at bounding box center [503, 579] width 76 height 59
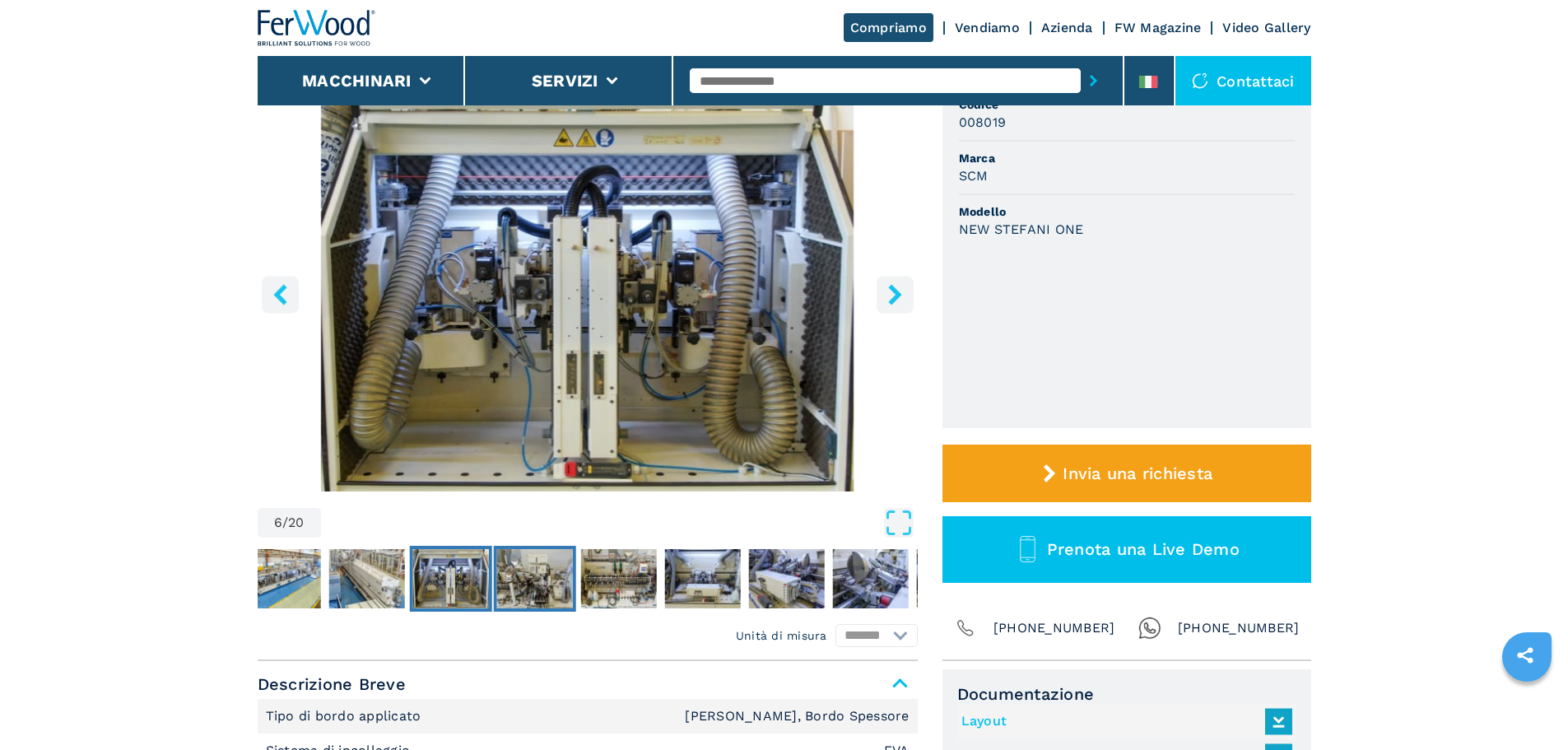
click at [525, 581] on img "Go to Slide 7" at bounding box center [534, 579] width 76 height 59
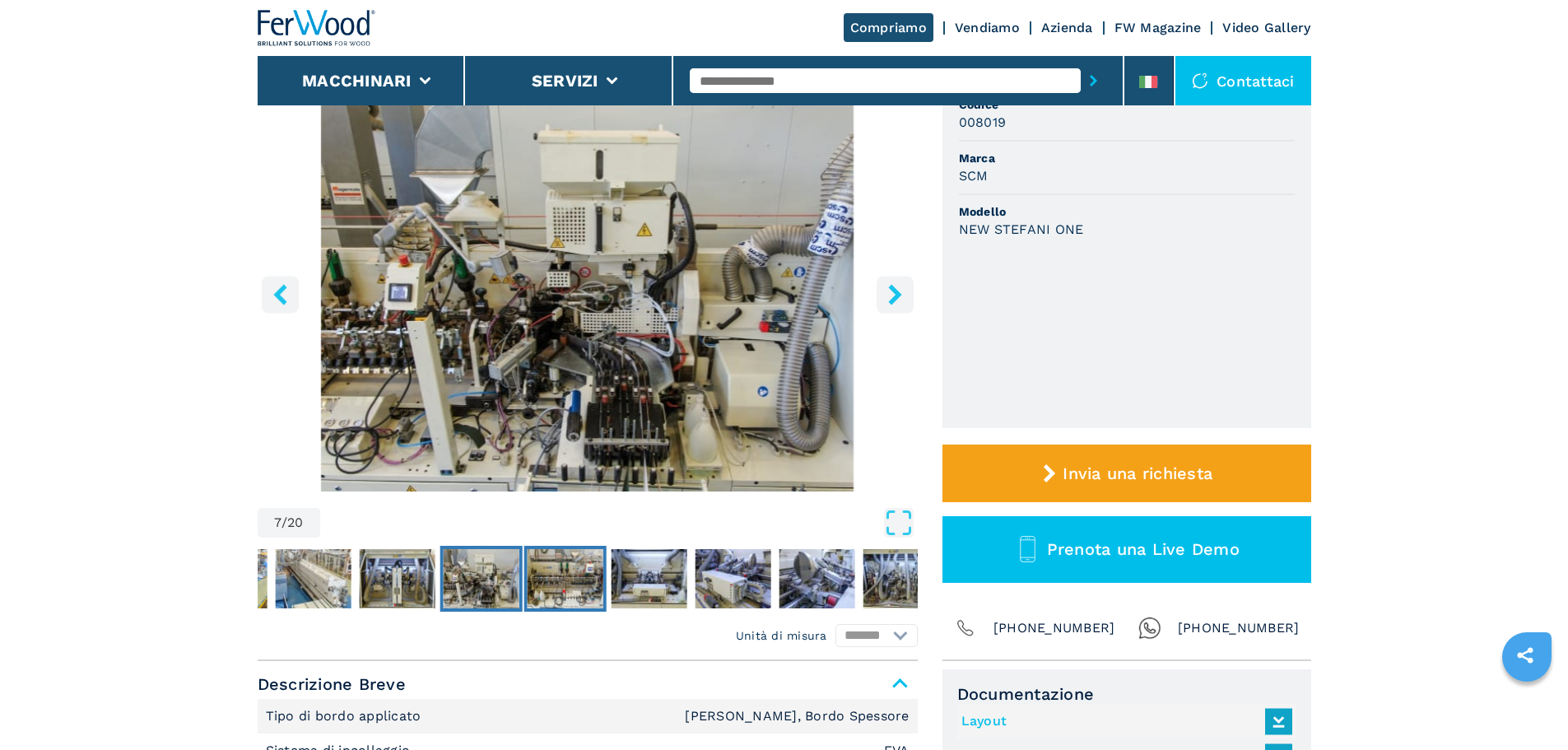
click at [557, 581] on img "Go to Slide 8" at bounding box center [565, 579] width 76 height 59
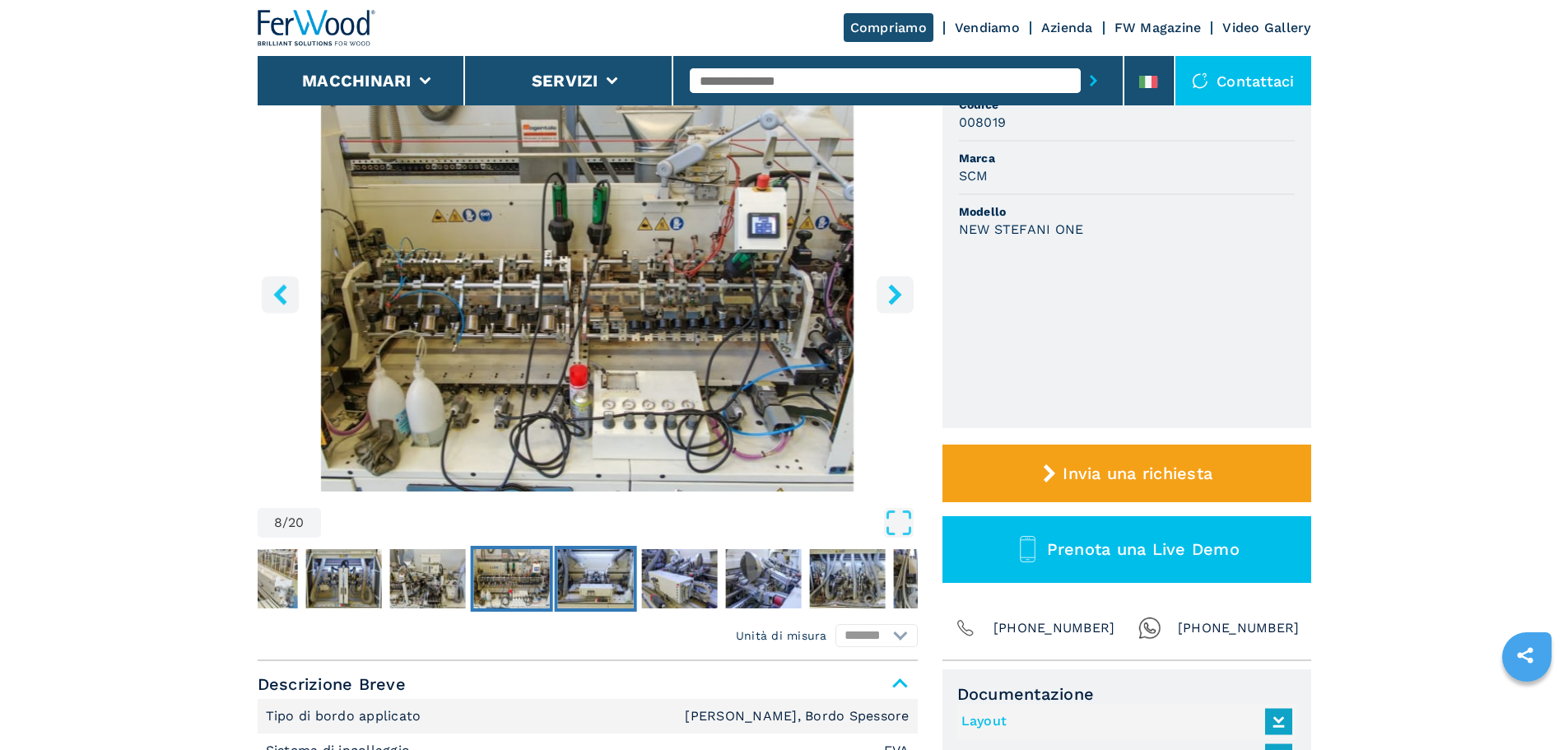
click at [578, 590] on img "Go to Slide 9" at bounding box center [595, 579] width 76 height 59
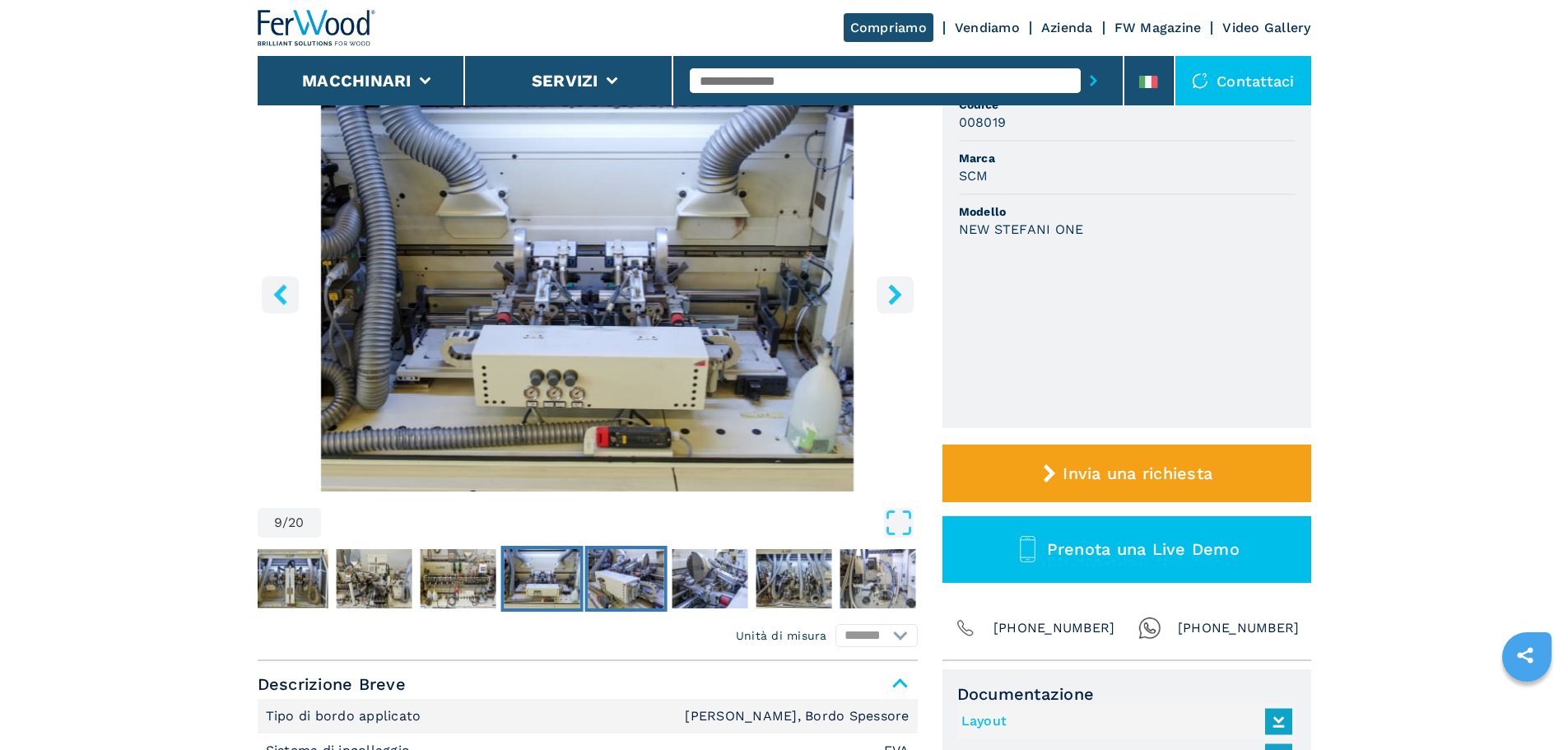
click at [629, 586] on img "Go to Slide 10" at bounding box center [626, 579] width 76 height 59
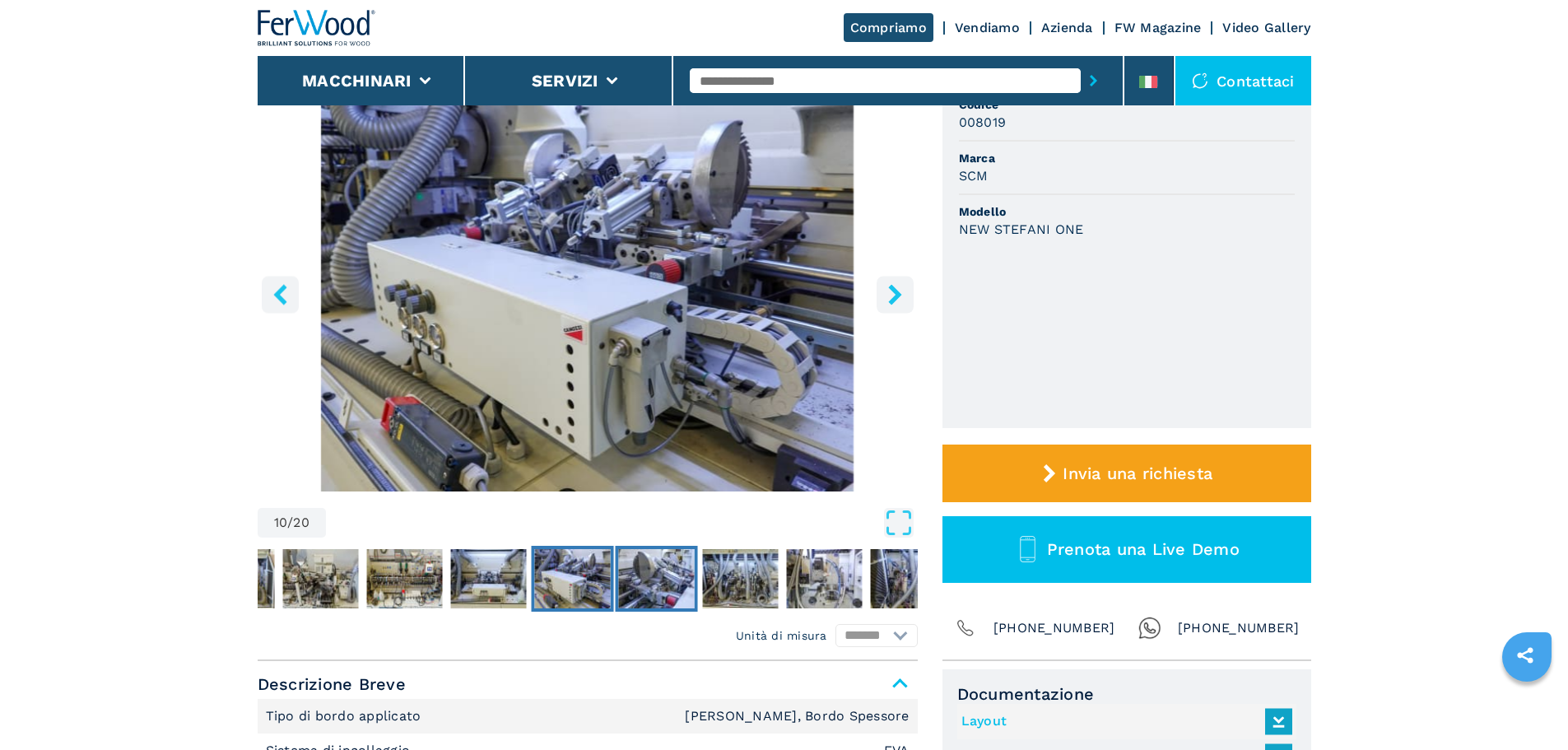
click at [663, 586] on img "Go to Slide 11" at bounding box center [656, 579] width 76 height 59
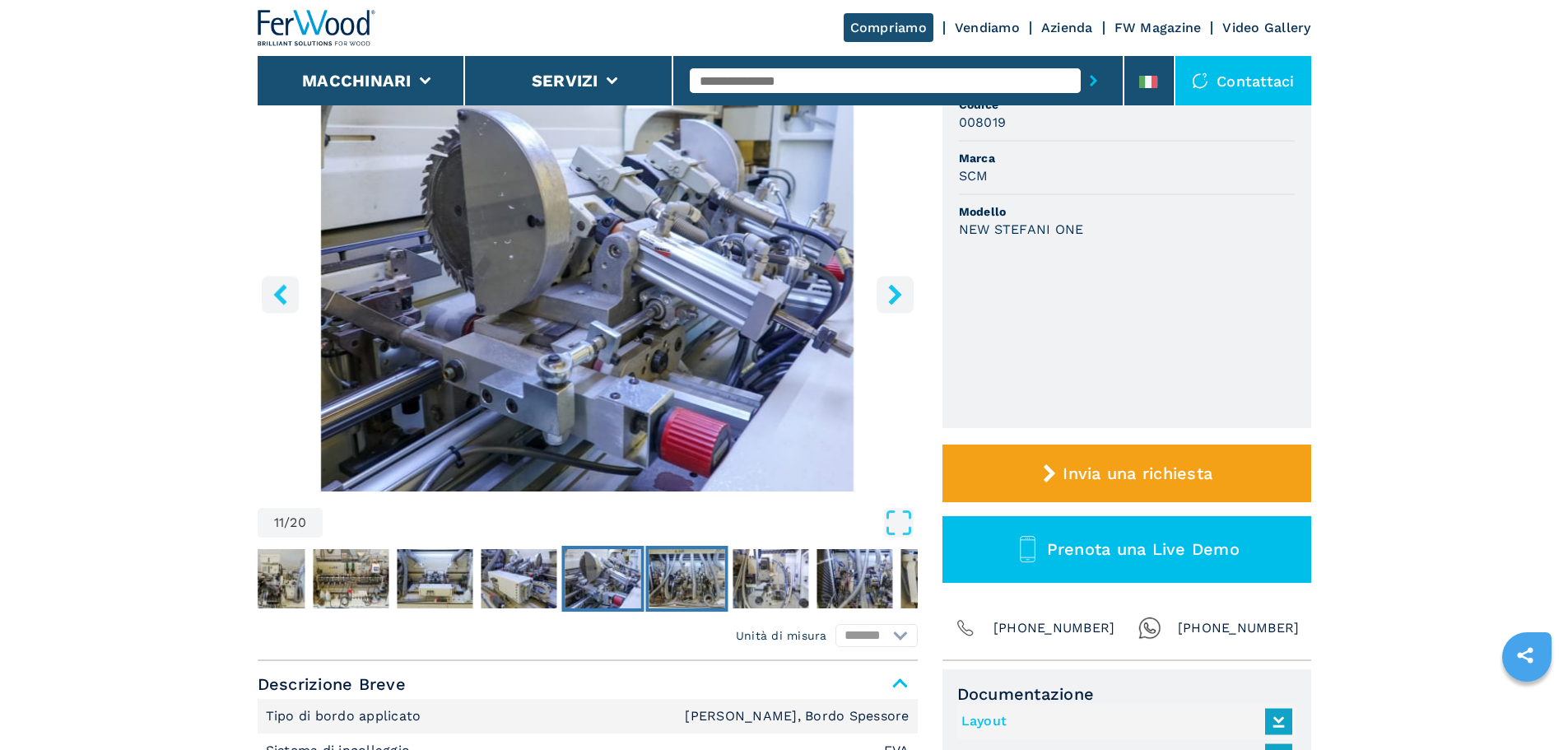
click at [697, 588] on img "Go to Slide 12" at bounding box center [686, 579] width 76 height 59
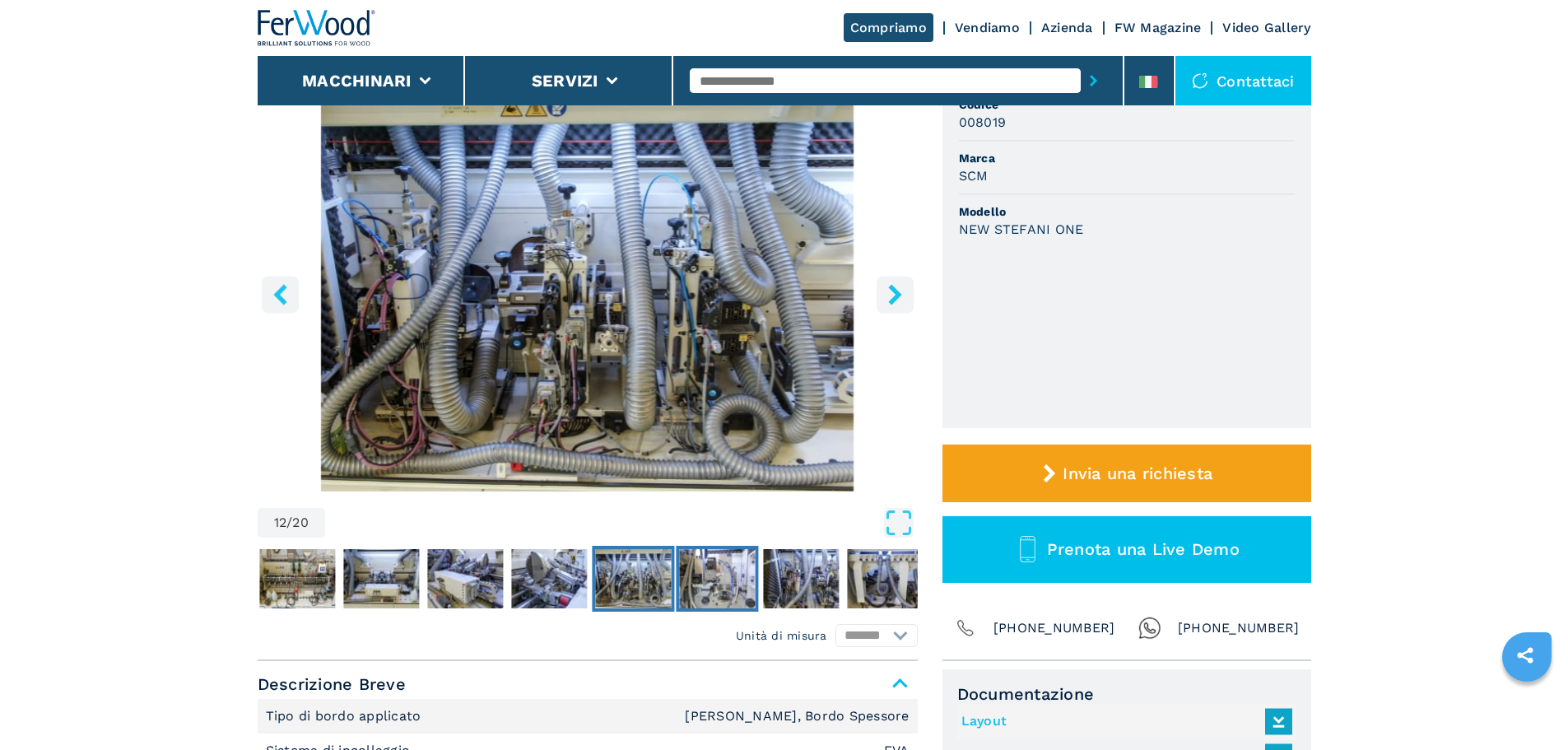
click at [722, 588] on img "Go to Slide 13" at bounding box center [717, 579] width 76 height 59
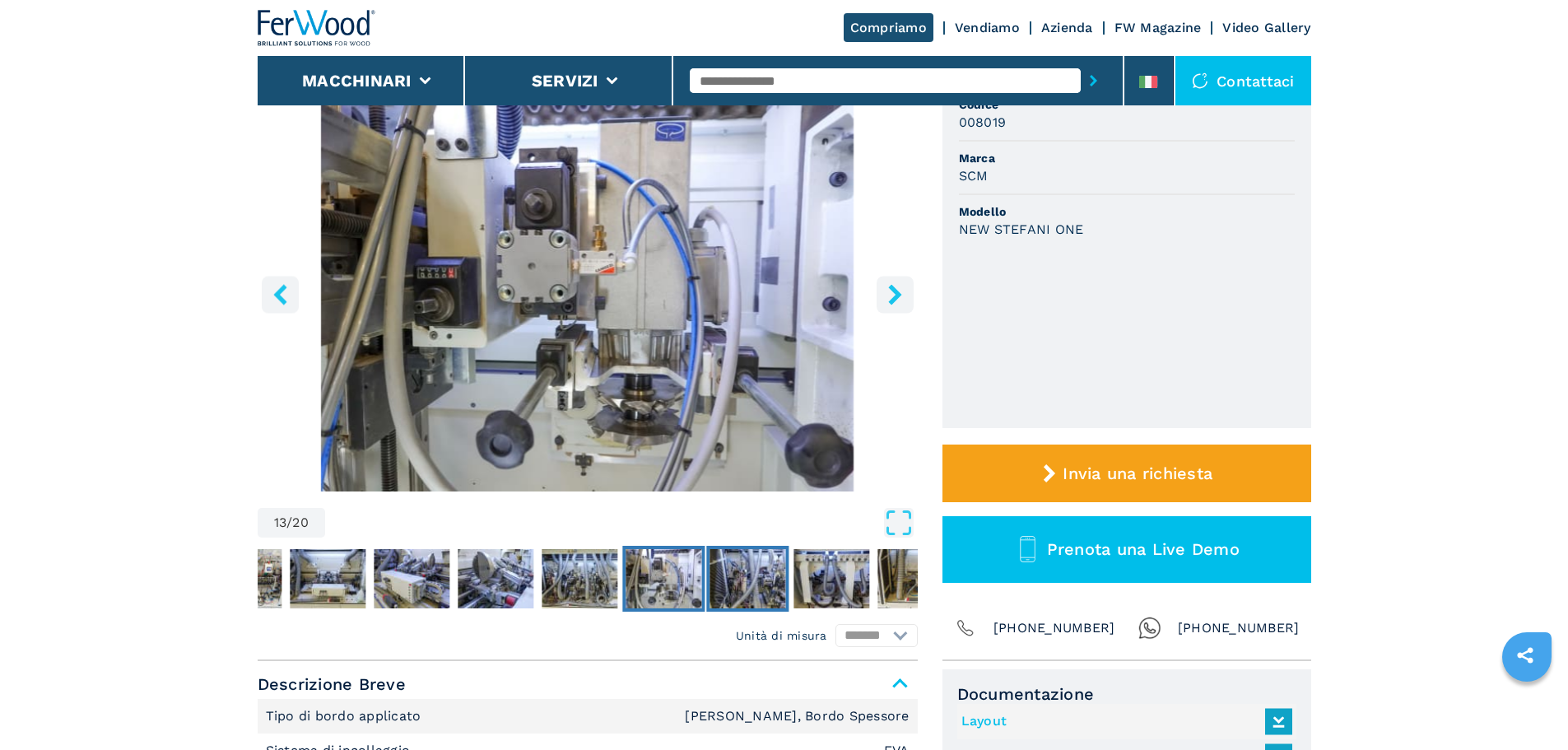
click at [722, 588] on img "Go to Slide 14" at bounding box center [748, 579] width 76 height 59
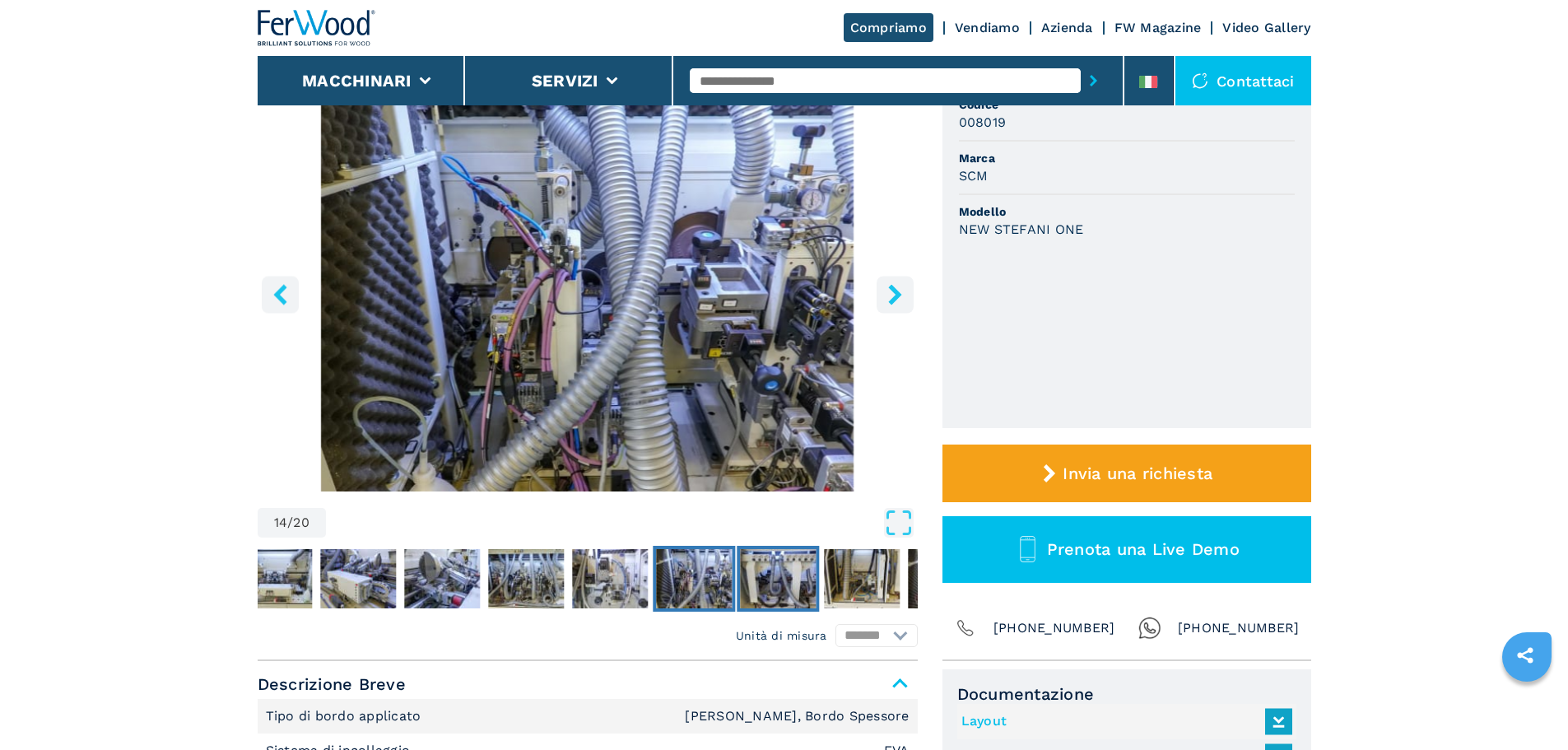
click at [767, 586] on img "Go to Slide 15" at bounding box center [777, 579] width 76 height 59
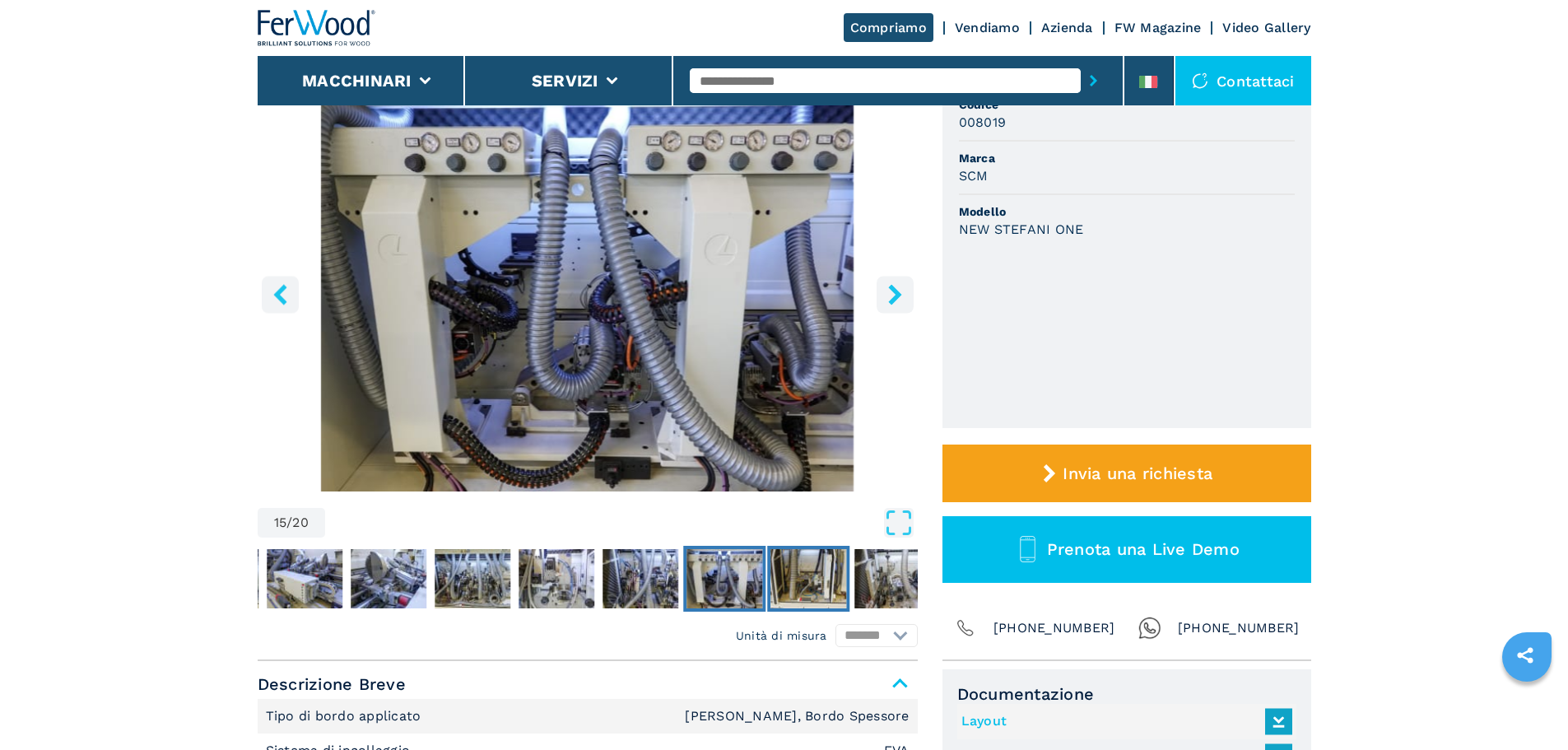
click at [812, 583] on img "Go to Slide 16" at bounding box center [808, 579] width 76 height 59
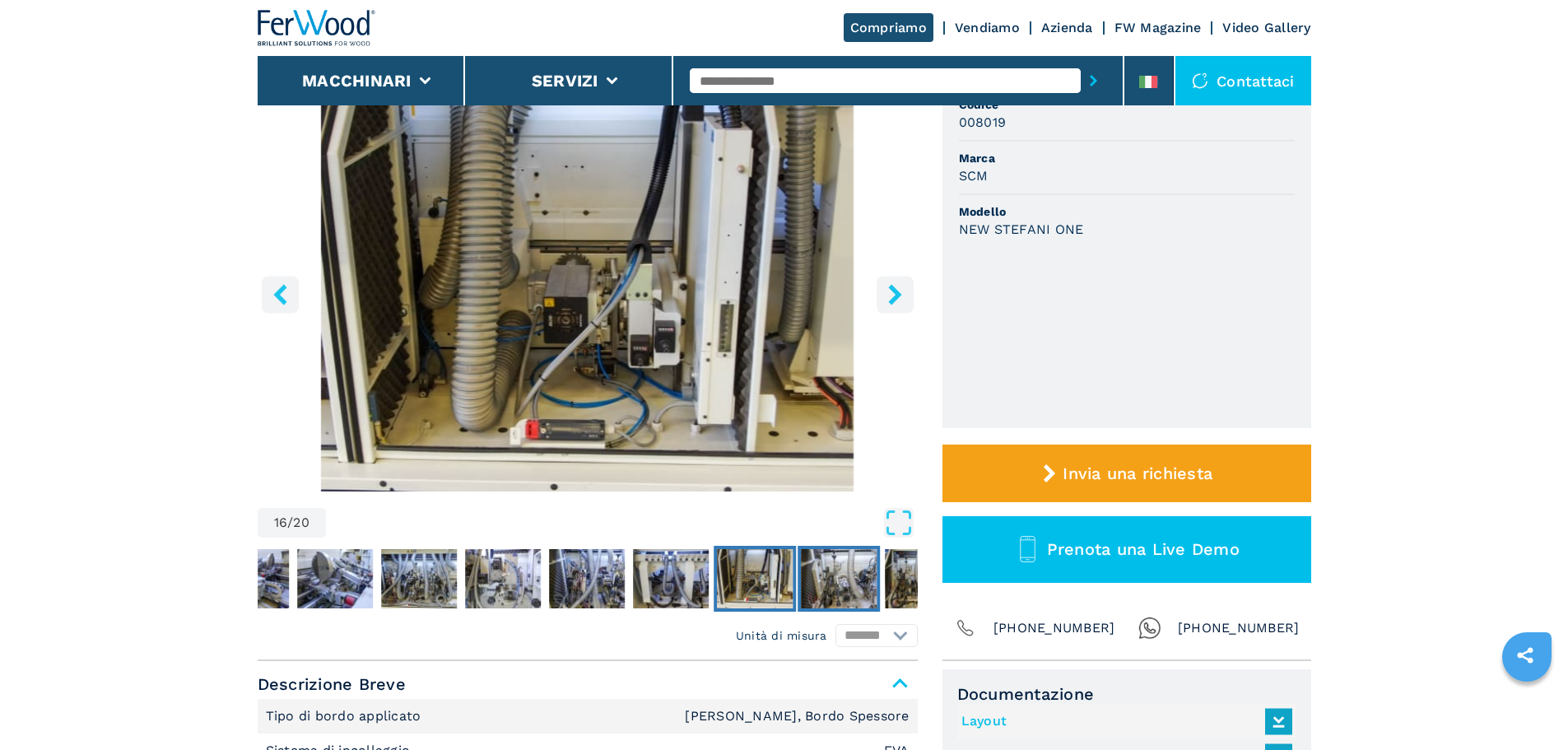
click at [843, 583] on img "Go to Slide 17" at bounding box center [839, 579] width 76 height 59
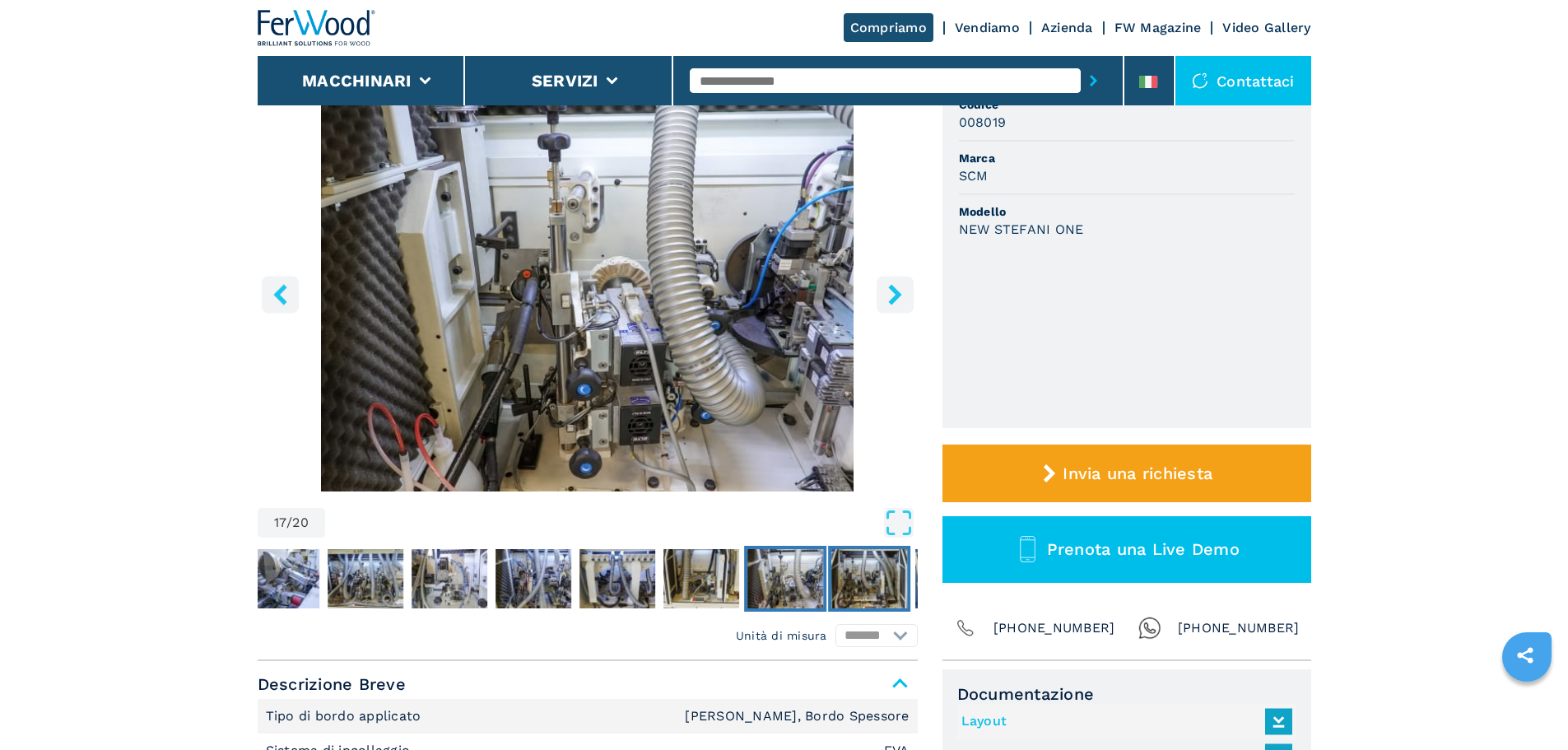
click at [882, 578] on img "Go to Slide 18" at bounding box center [869, 579] width 76 height 59
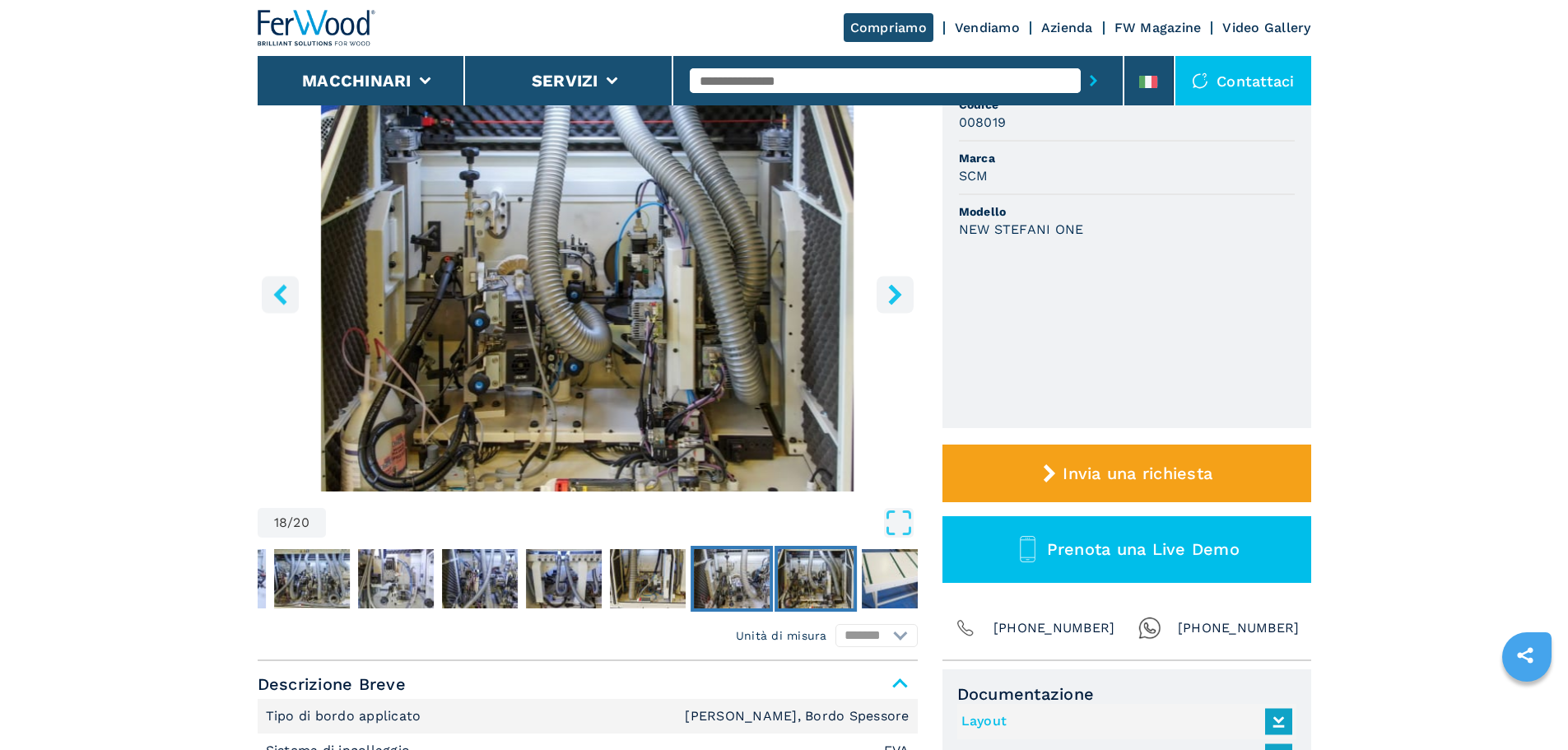
click at [742, 583] on img "Go to Slide 17" at bounding box center [732, 579] width 76 height 59
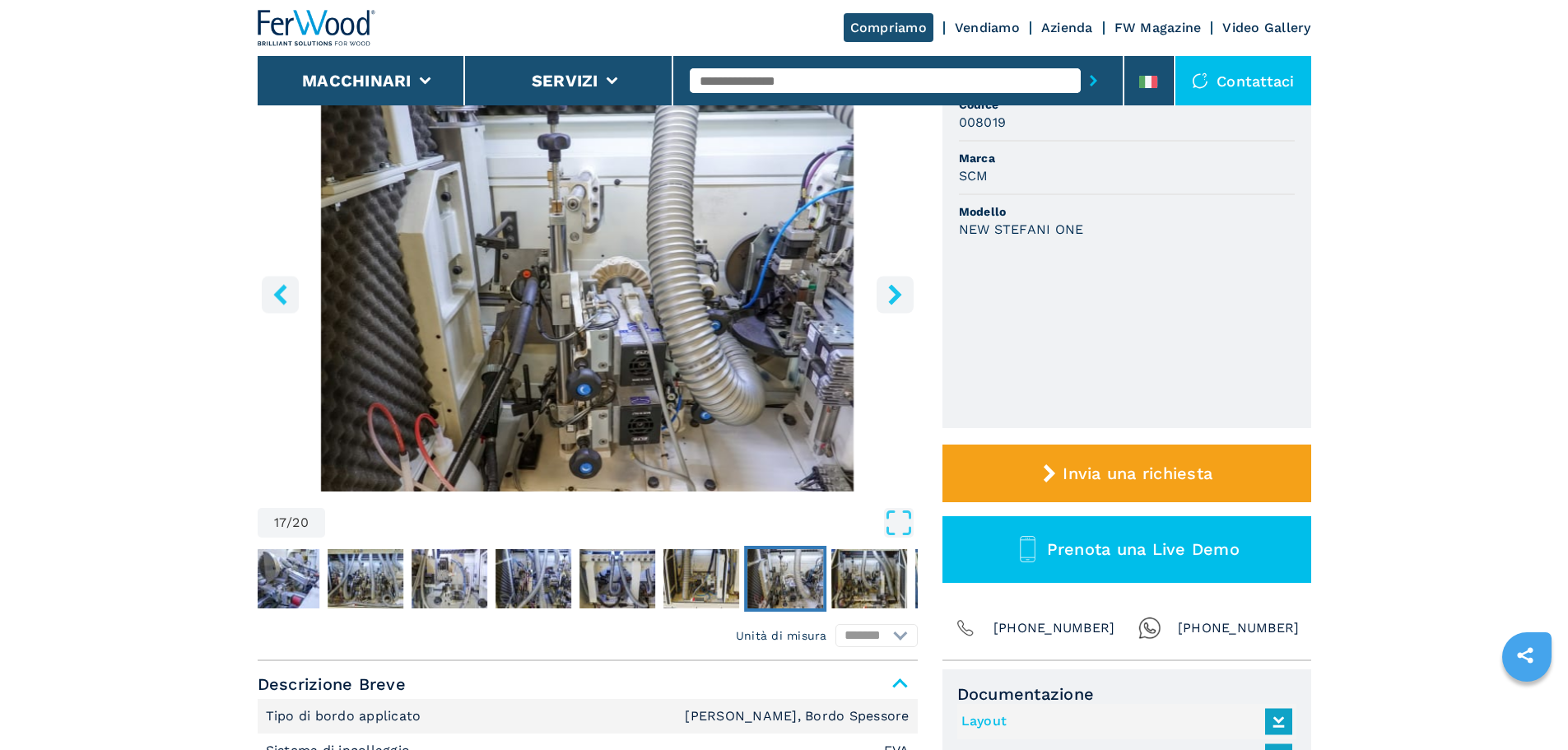
click at [787, 580] on img "Go to Slide 17" at bounding box center [785, 579] width 76 height 59
click at [868, 581] on img "Go to Slide 18" at bounding box center [869, 579] width 76 height 59
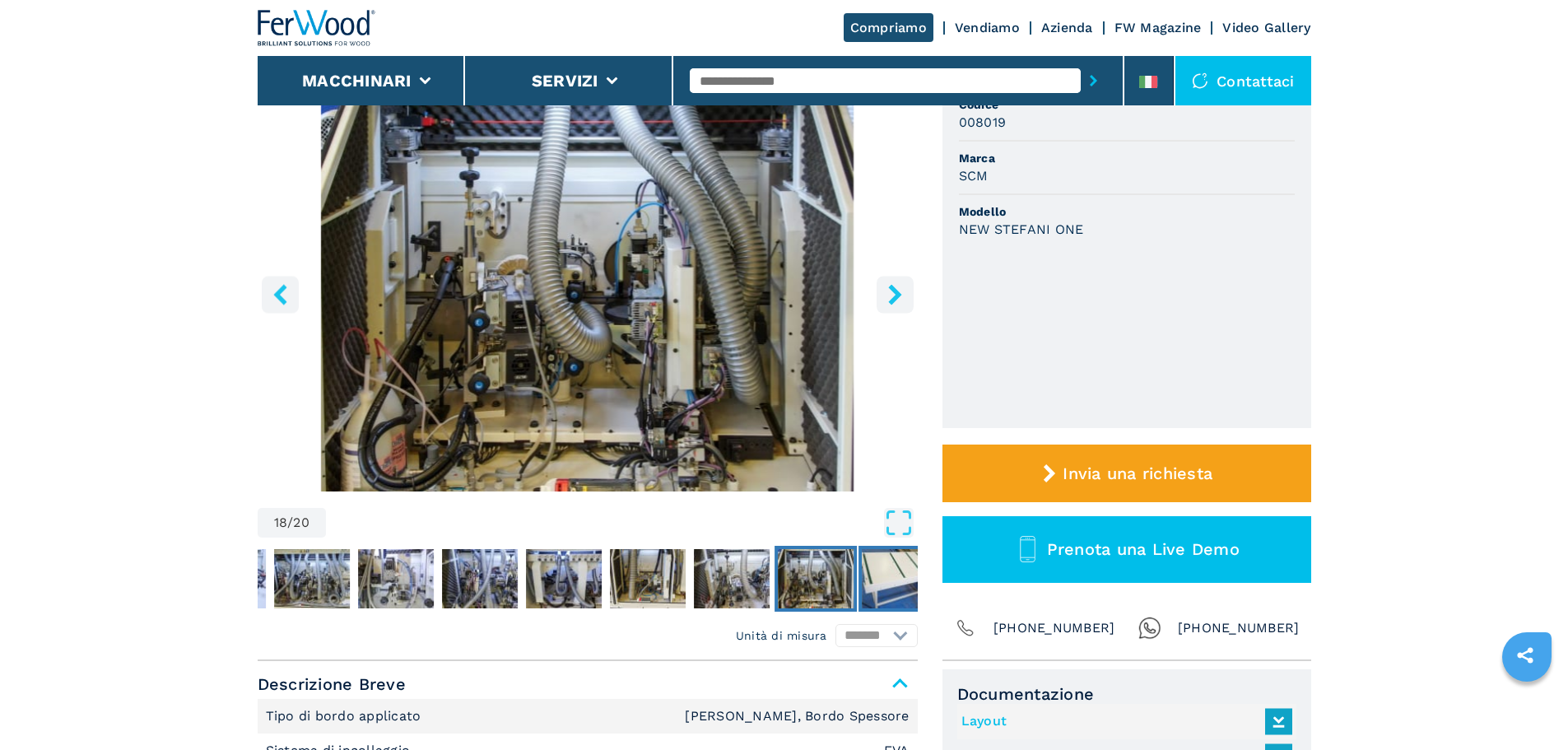
click at [868, 581] on img "Go to Slide 19" at bounding box center [900, 579] width 76 height 59
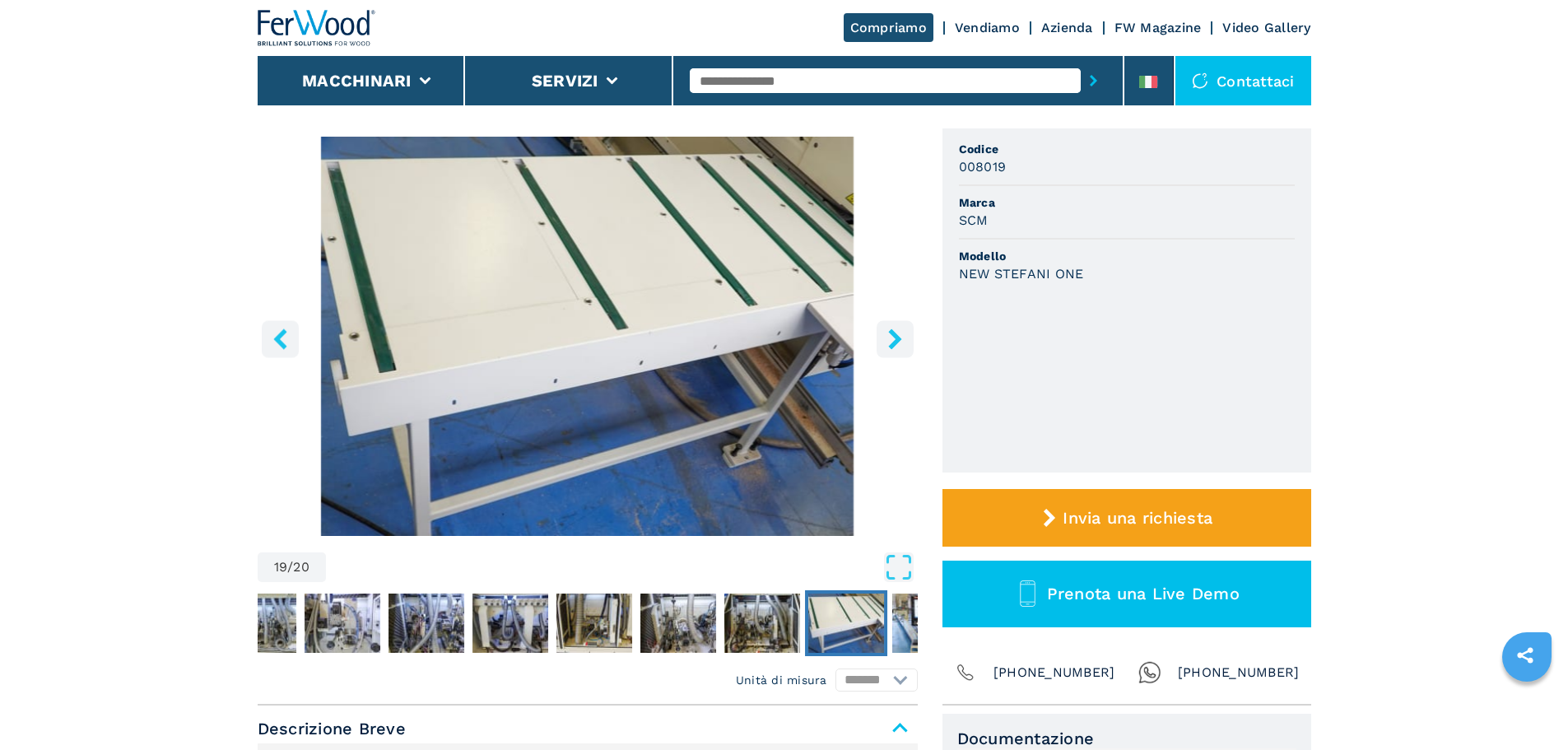
scroll to position [83, 0]
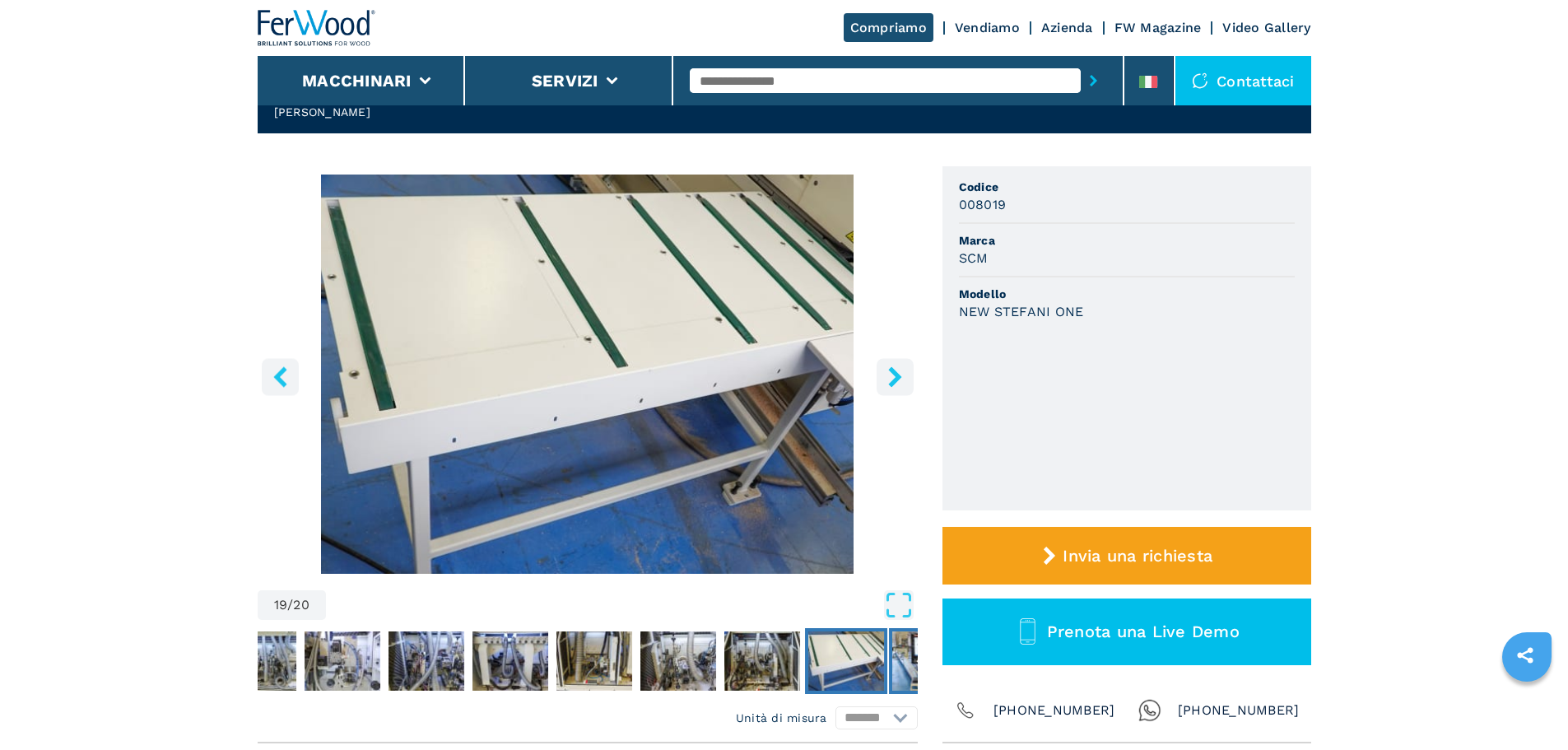
click at [898, 656] on img "Go to Slide 20" at bounding box center [930, 662] width 76 height 59
